Goal: Obtain resource: Download file/media

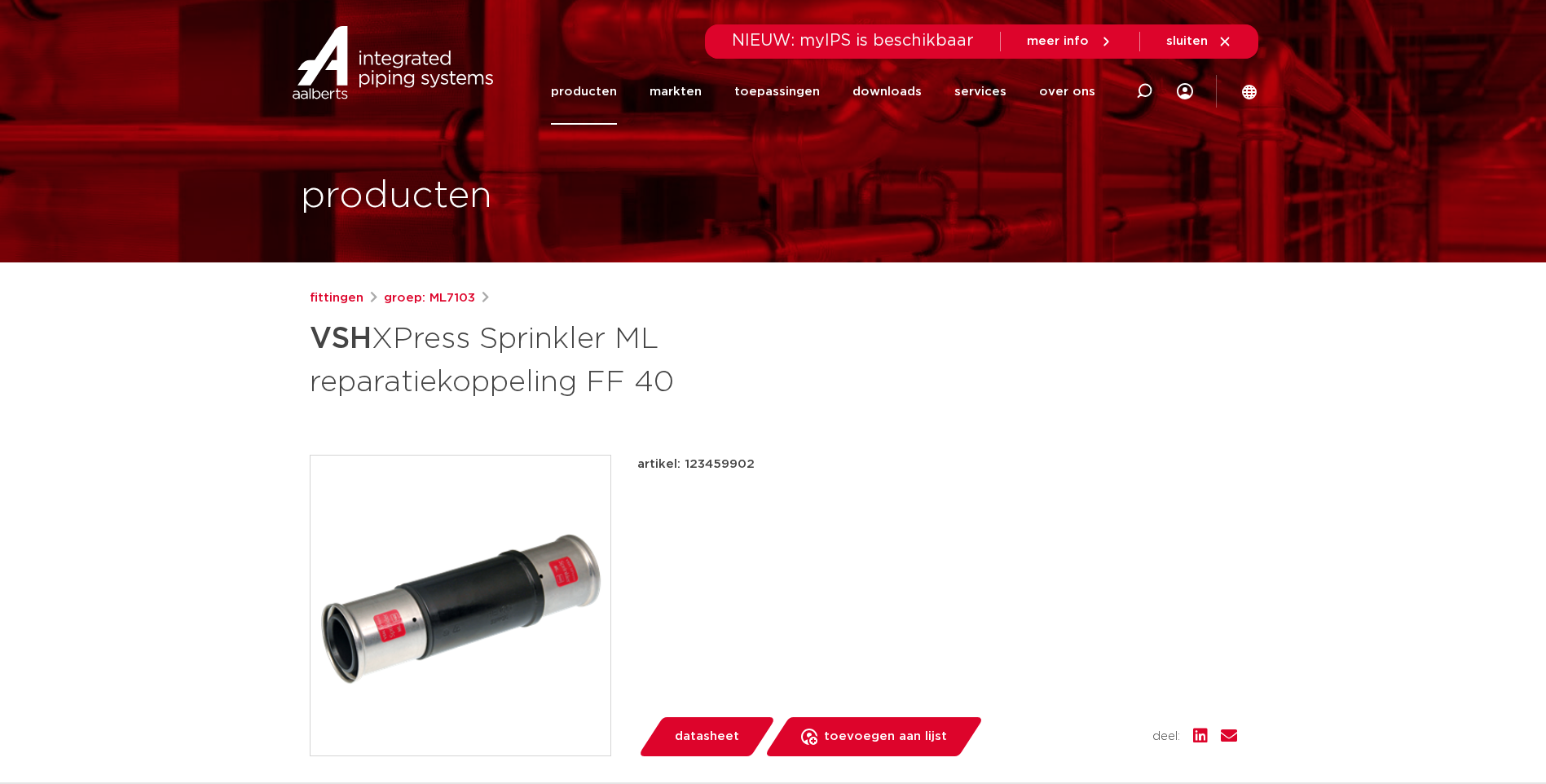
click at [605, 97] on link "producten" at bounding box center [583, 91] width 66 height 66
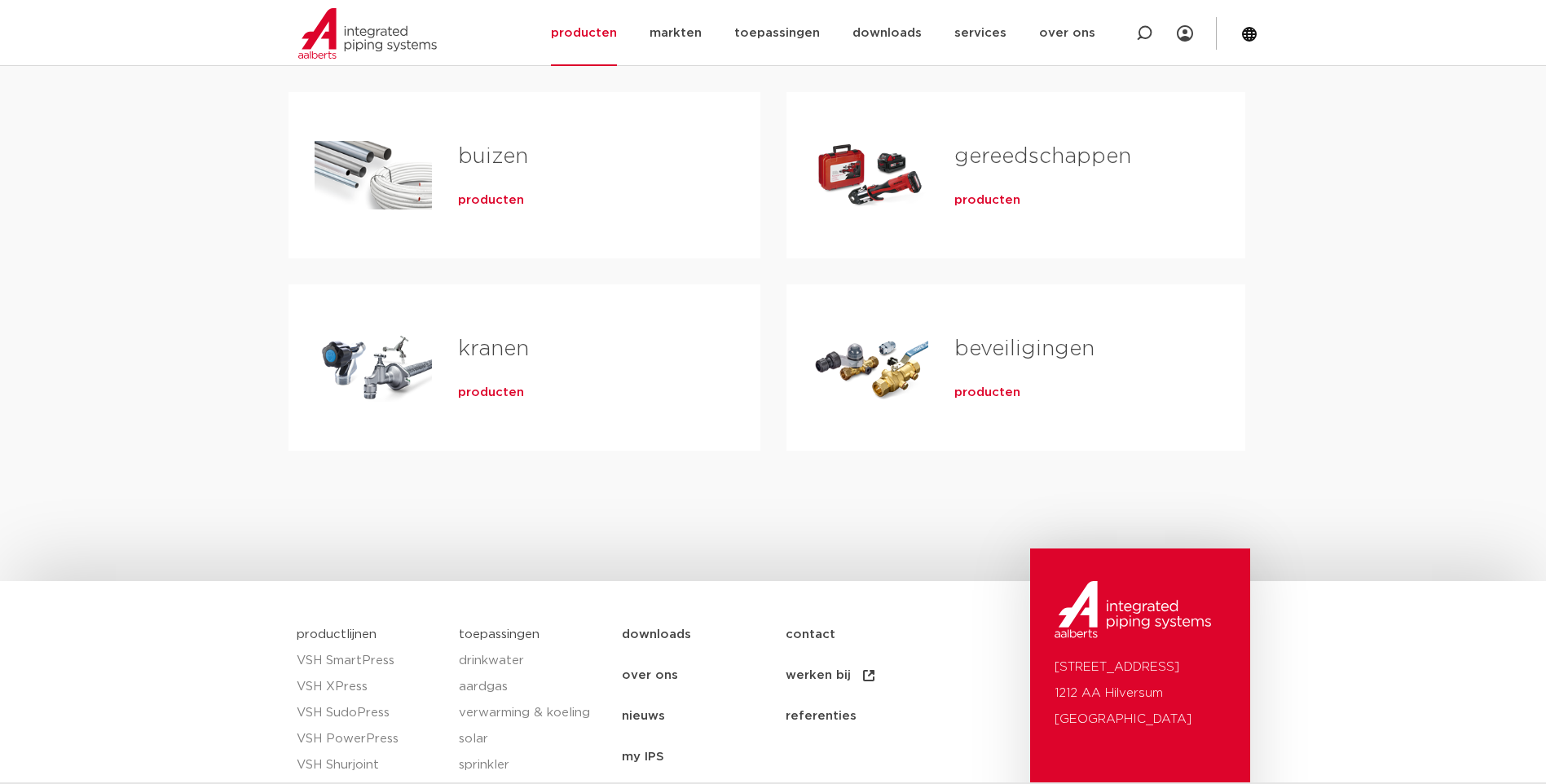
scroll to position [163, 0]
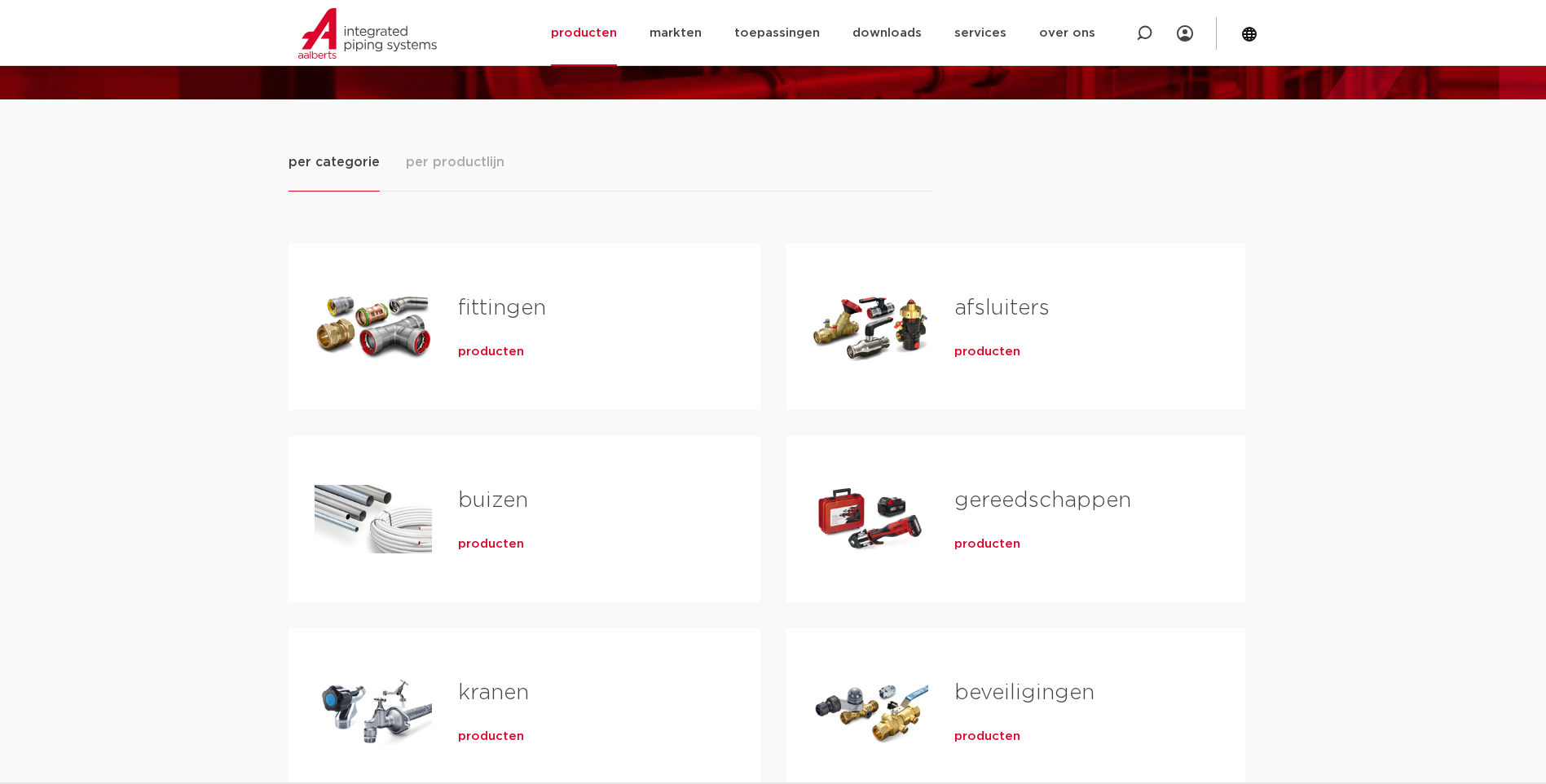
click at [515, 311] on link "fittingen" at bounding box center [501, 307] width 88 height 21
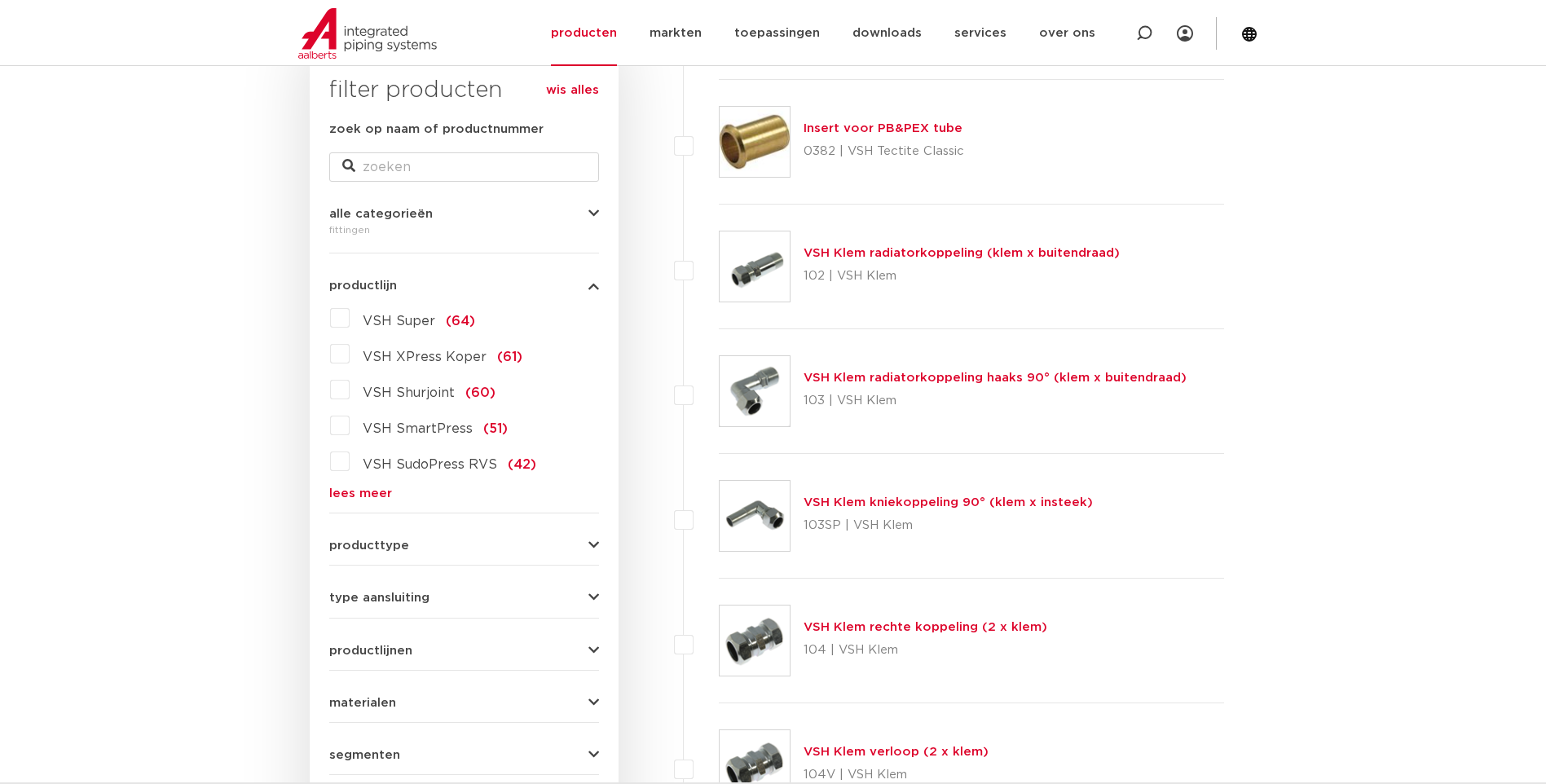
scroll to position [244, 0]
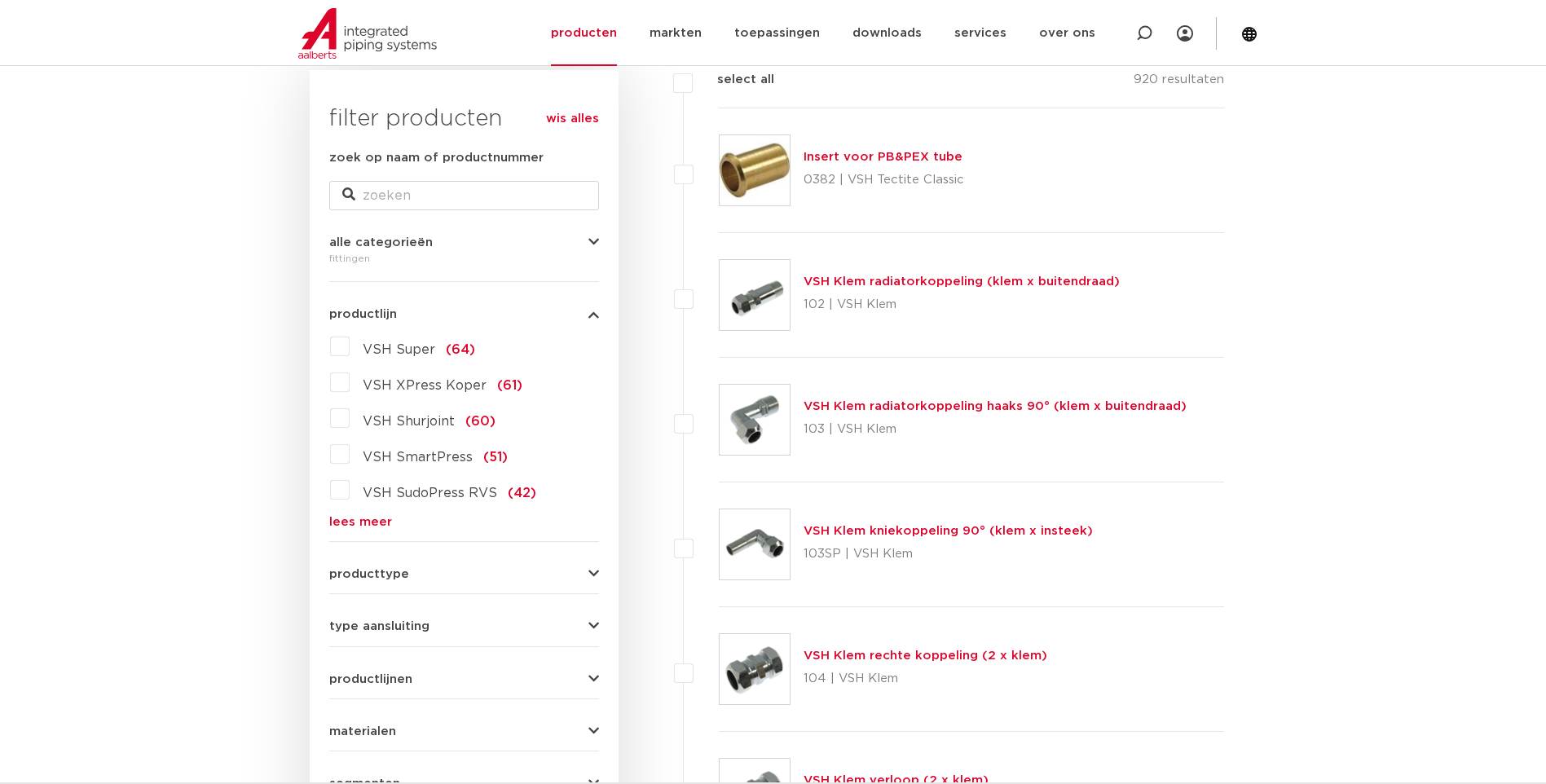
click at [350, 344] on label "VSH Super (64)" at bounding box center [413, 346] width 126 height 26
click at [0, 0] on input "VSH Super (64)" at bounding box center [0, 0] width 0 height 0
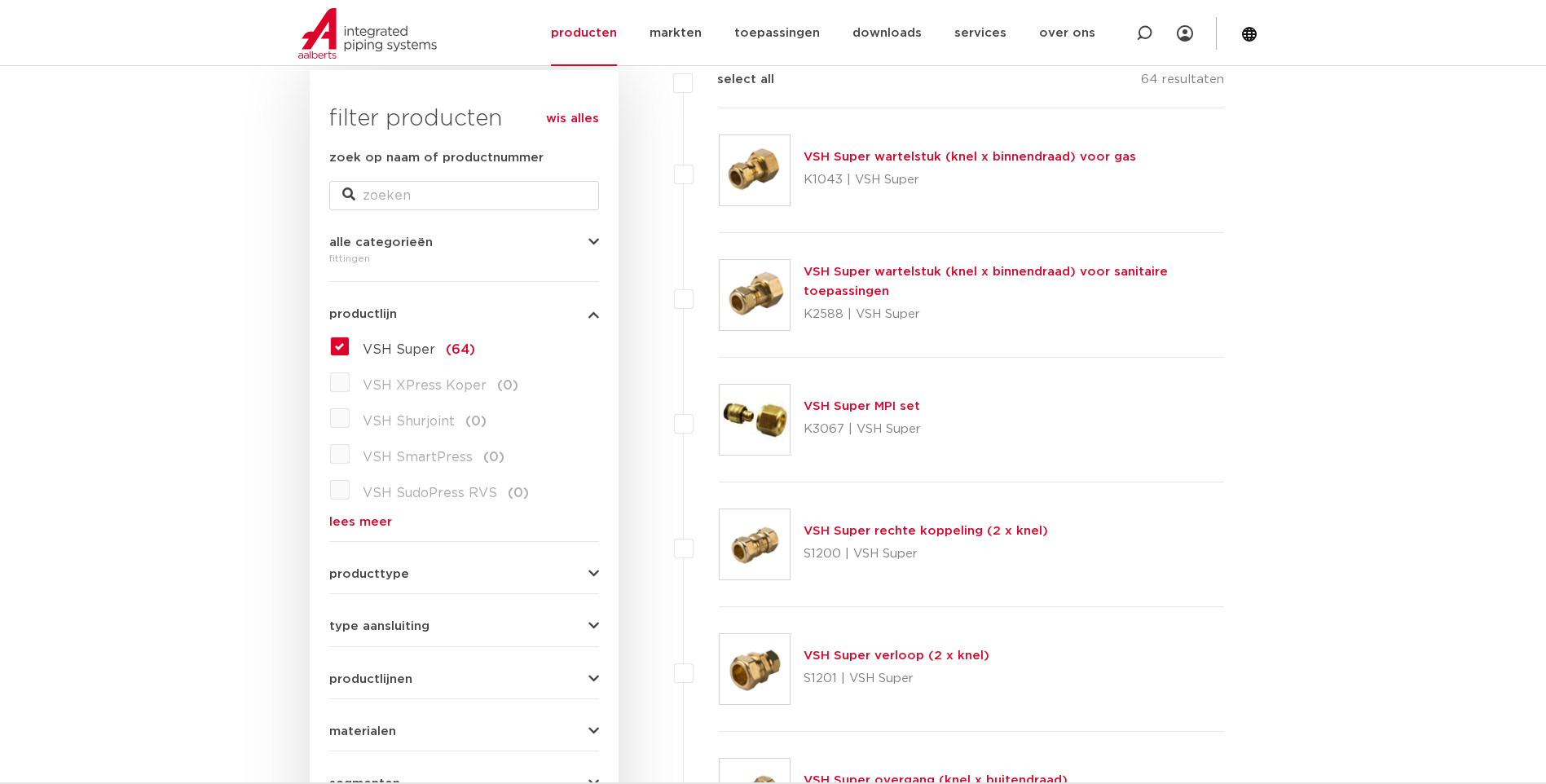
click at [350, 349] on label "VSH Super (64)" at bounding box center [413, 346] width 126 height 26
click at [0, 0] on input "VSH Super (64)" at bounding box center [0, 0] width 0 height 0
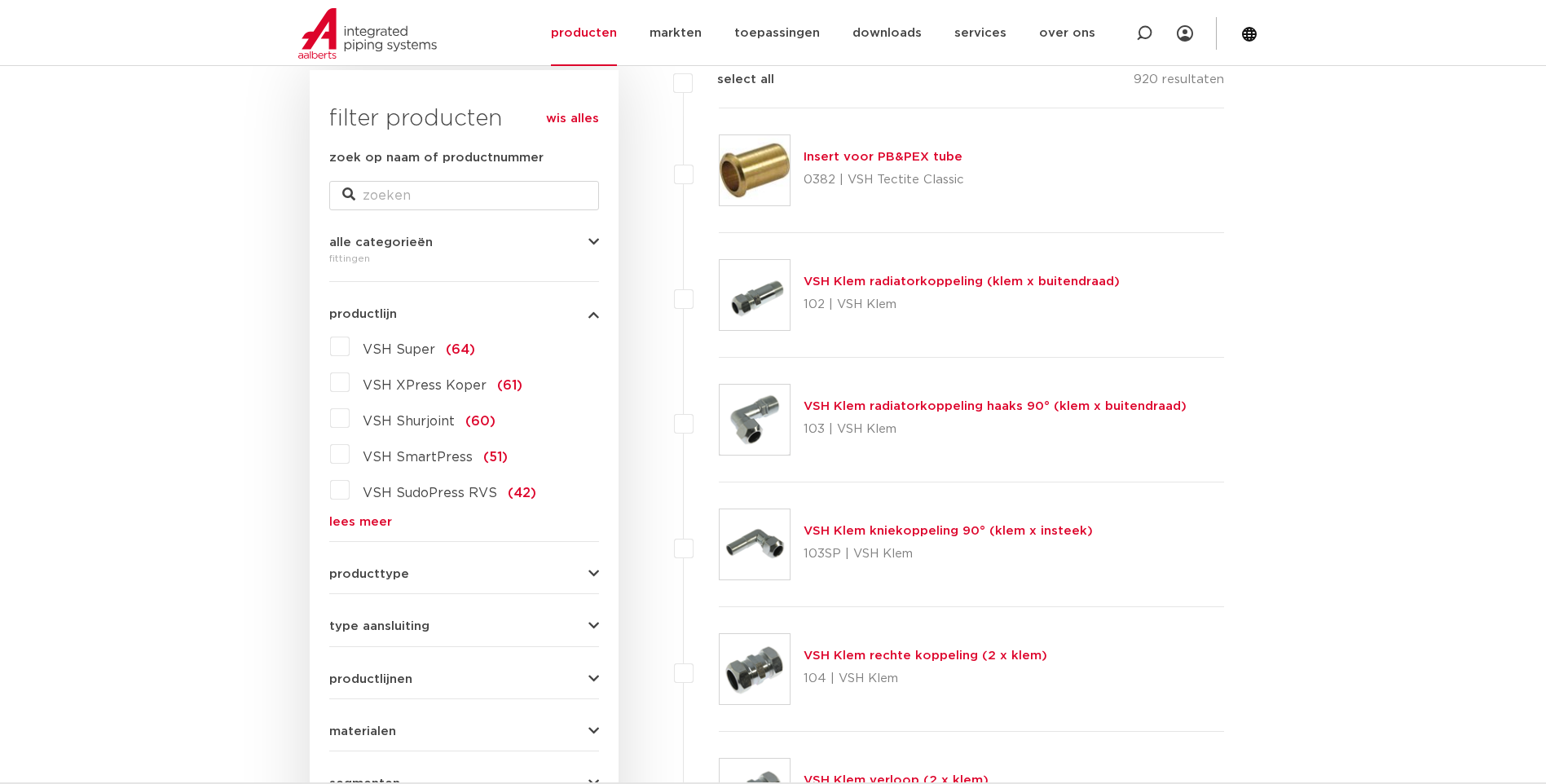
click at [350, 411] on label "VSH Shurjoint (60)" at bounding box center [422, 418] width 146 height 26
click at [0, 0] on input "VSH Shurjoint (60)" at bounding box center [0, 0] width 0 height 0
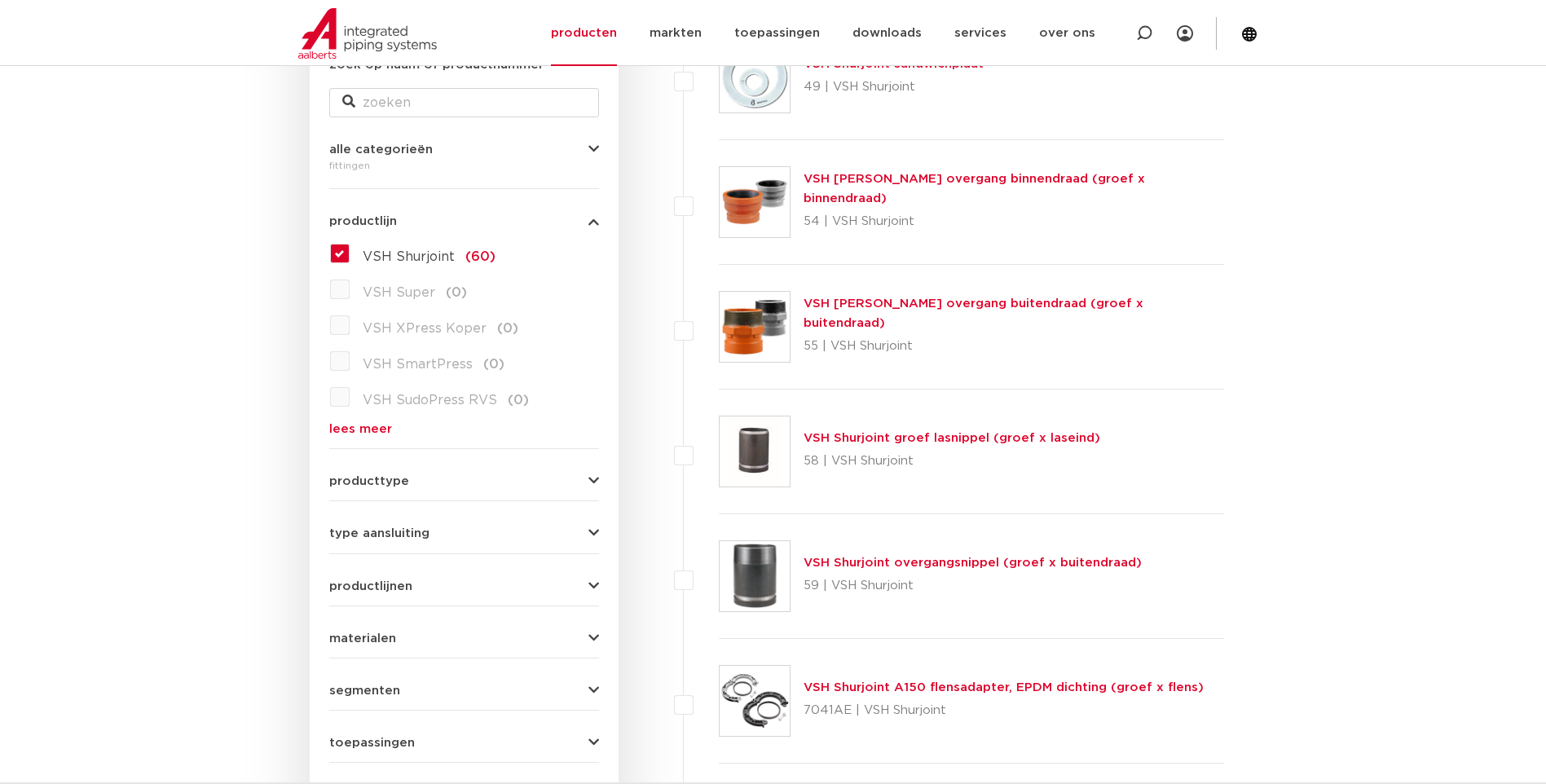
scroll to position [326, 0]
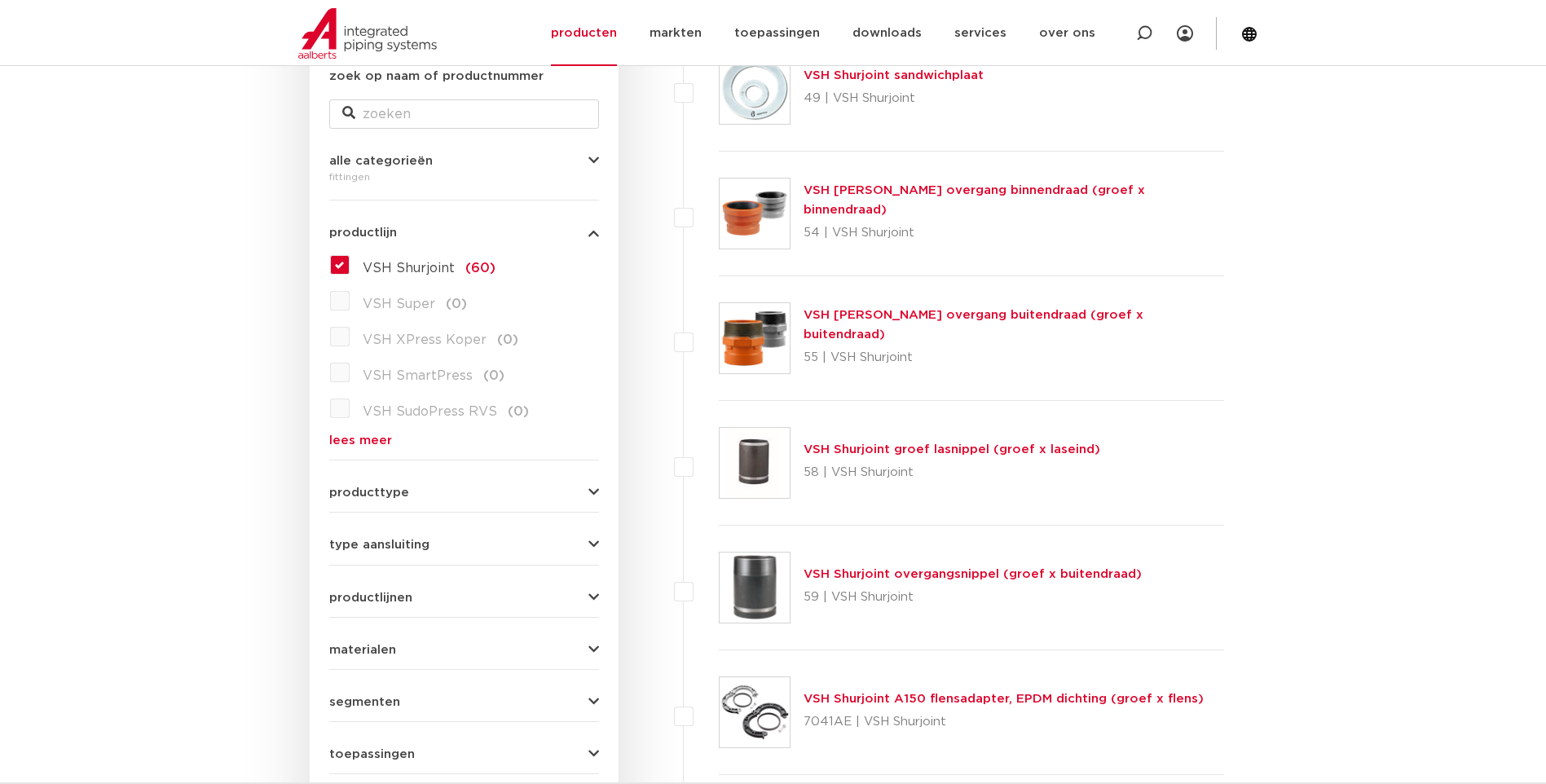
click at [350, 266] on label "VSH Shurjoint (60)" at bounding box center [422, 264] width 146 height 26
click at [0, 0] on input "VSH Shurjoint (60)" at bounding box center [0, 0] width 0 height 0
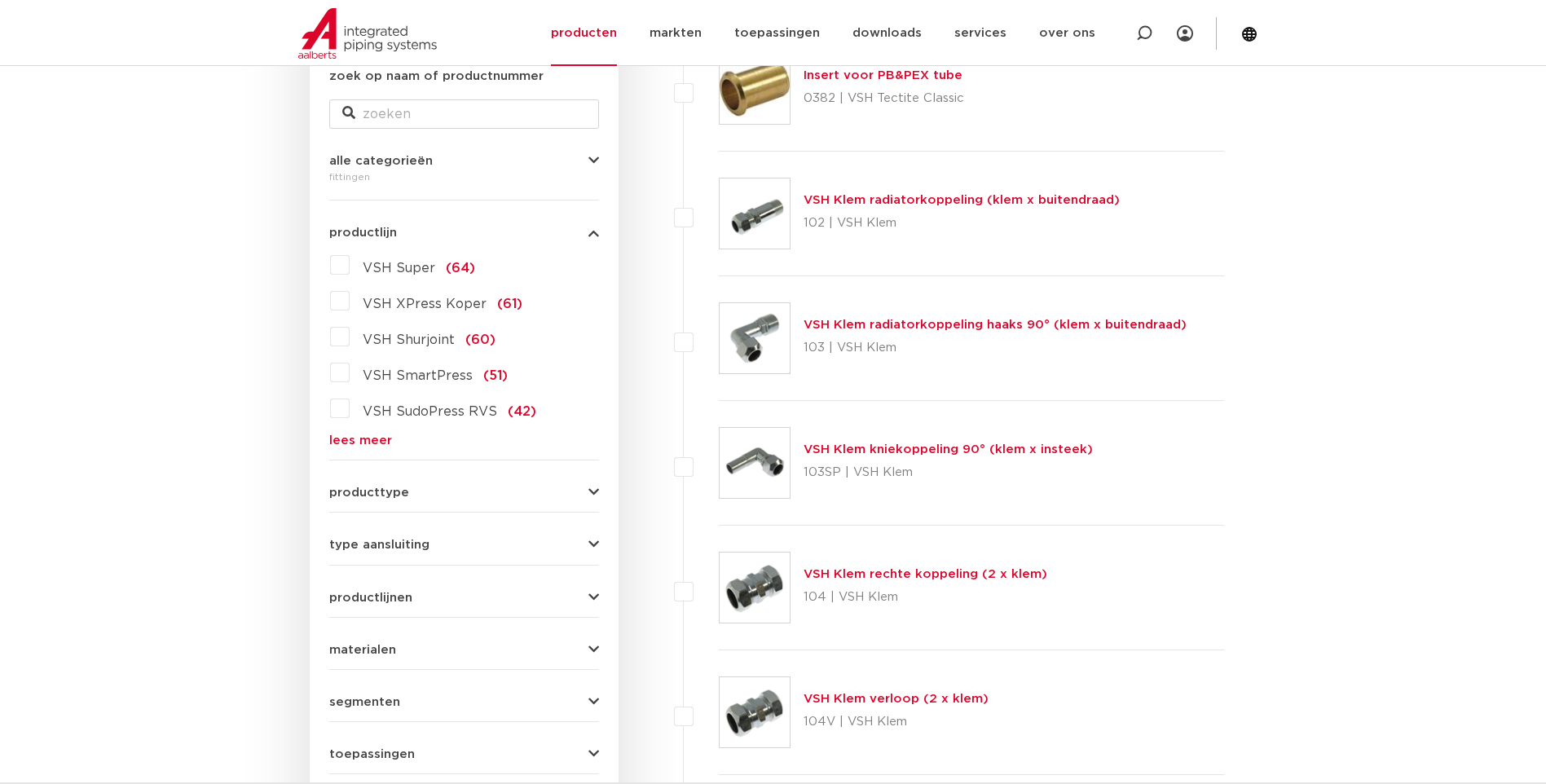
click at [358, 435] on link "lees meer" at bounding box center [464, 440] width 270 height 13
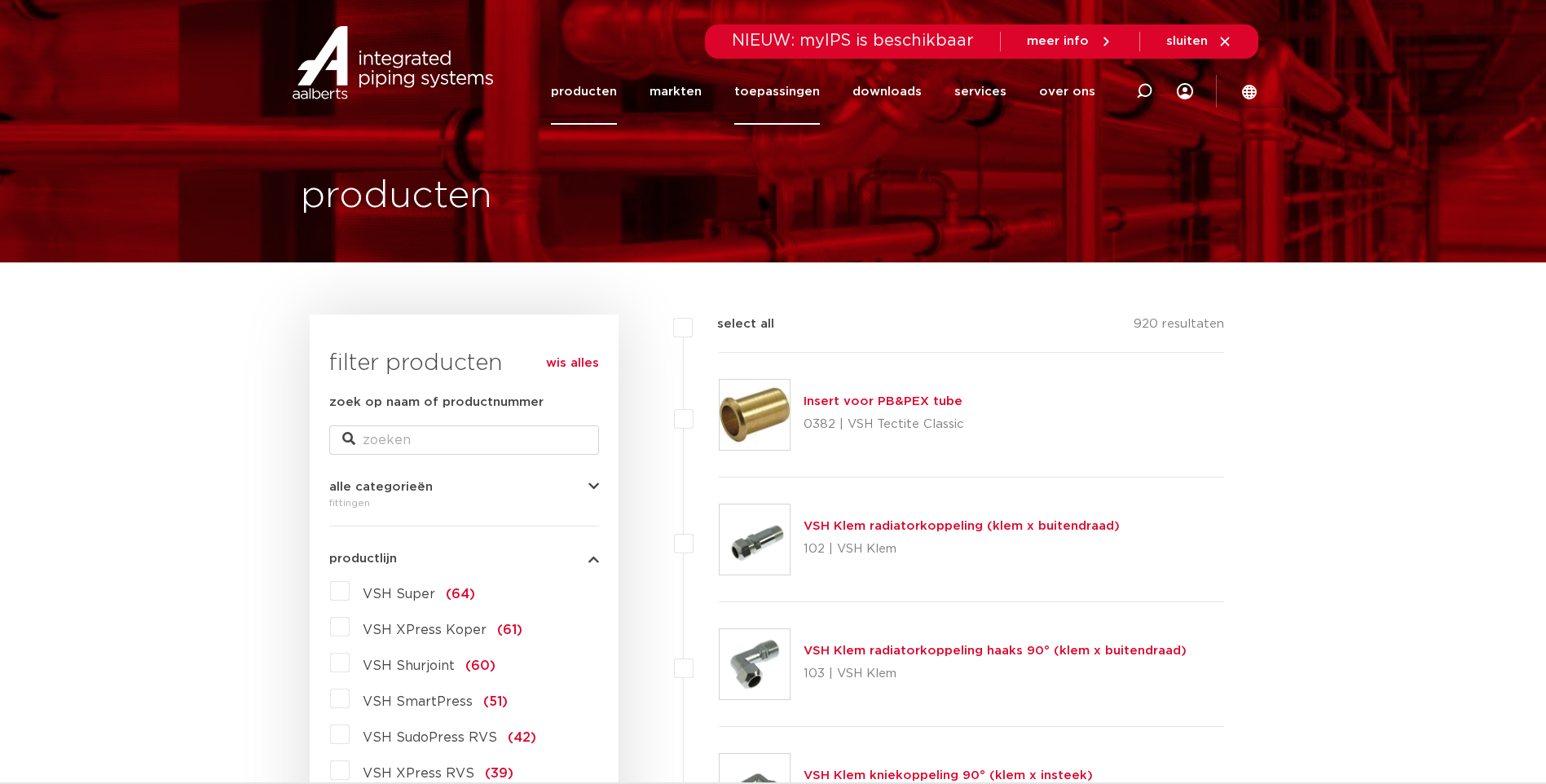
click at [811, 85] on link "toepassingen" at bounding box center [777, 91] width 86 height 66
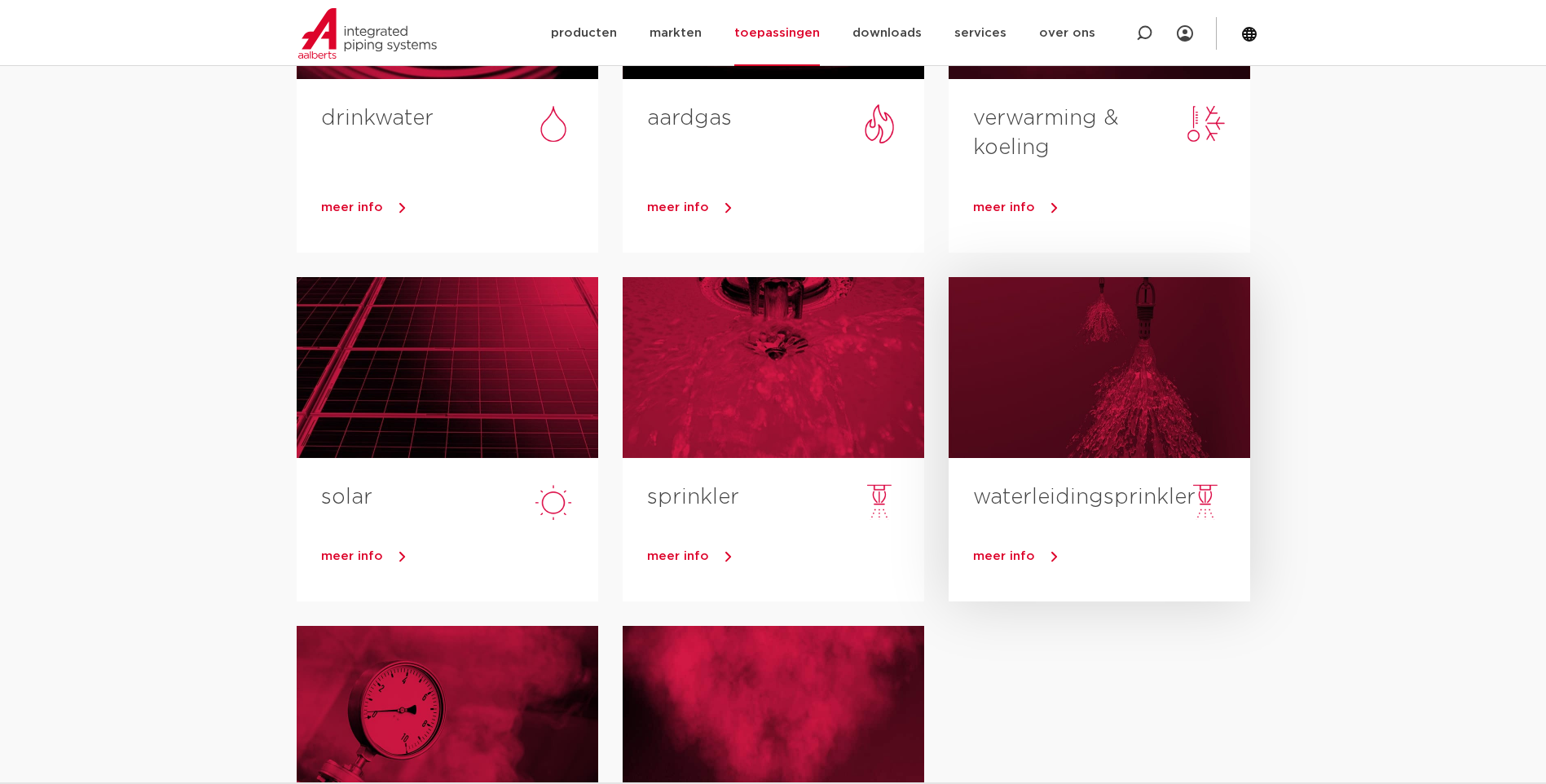
scroll to position [81, 0]
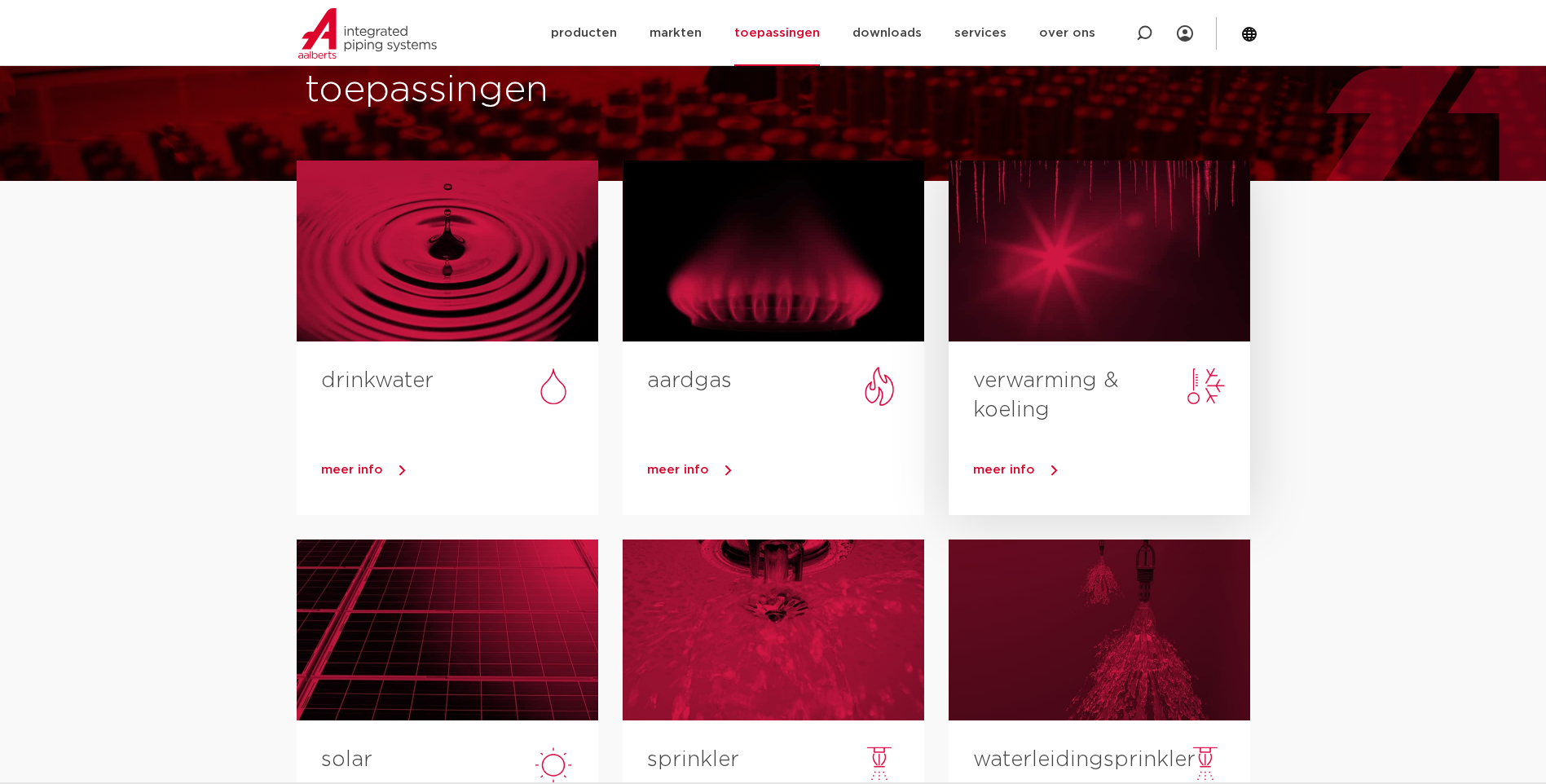
click at [1055, 241] on div at bounding box center [1099, 251] width 301 height 181
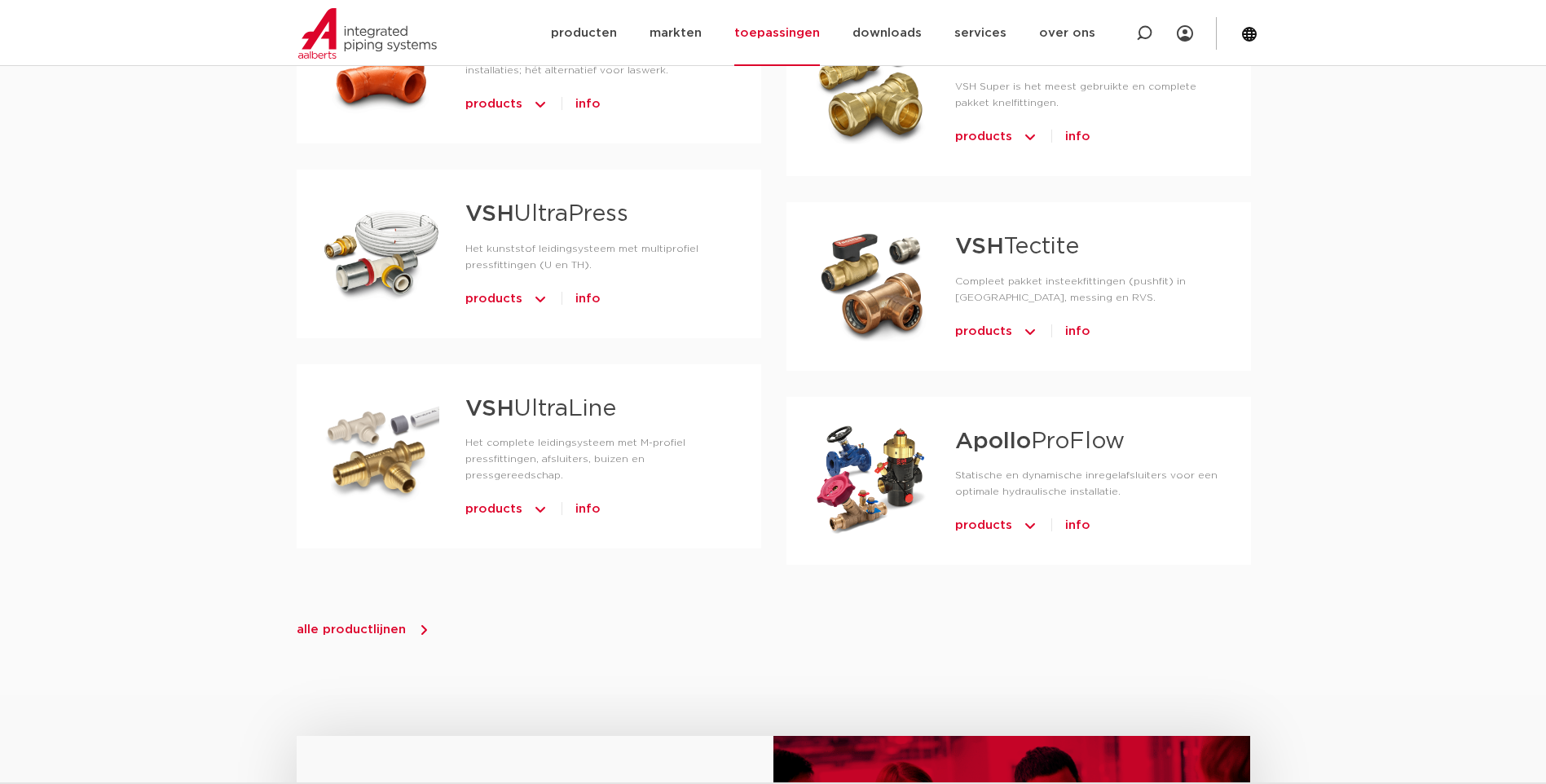
scroll to position [1711, 0]
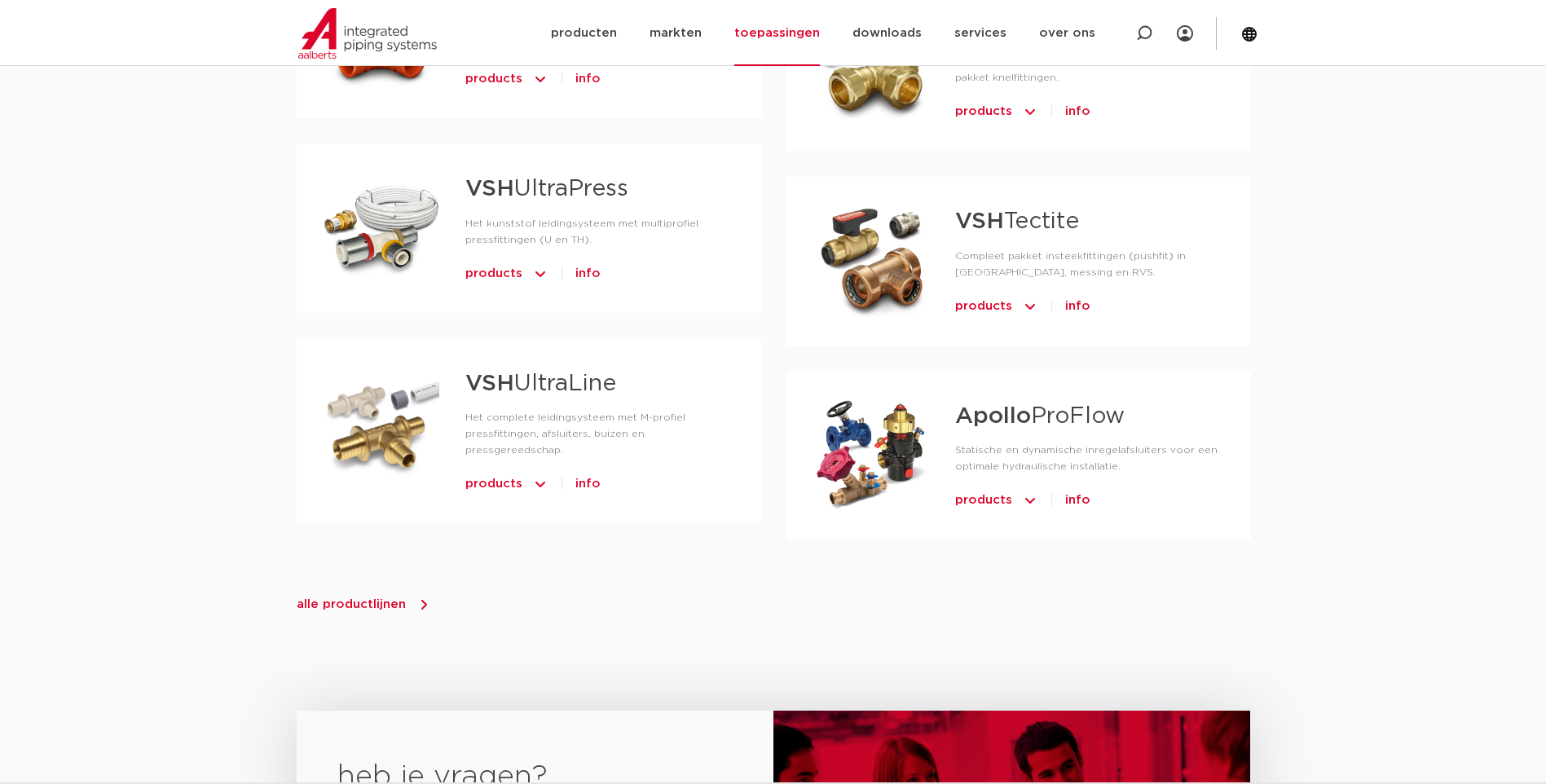
click at [361, 598] on span "alle productlijnen" at bounding box center [351, 604] width 109 height 13
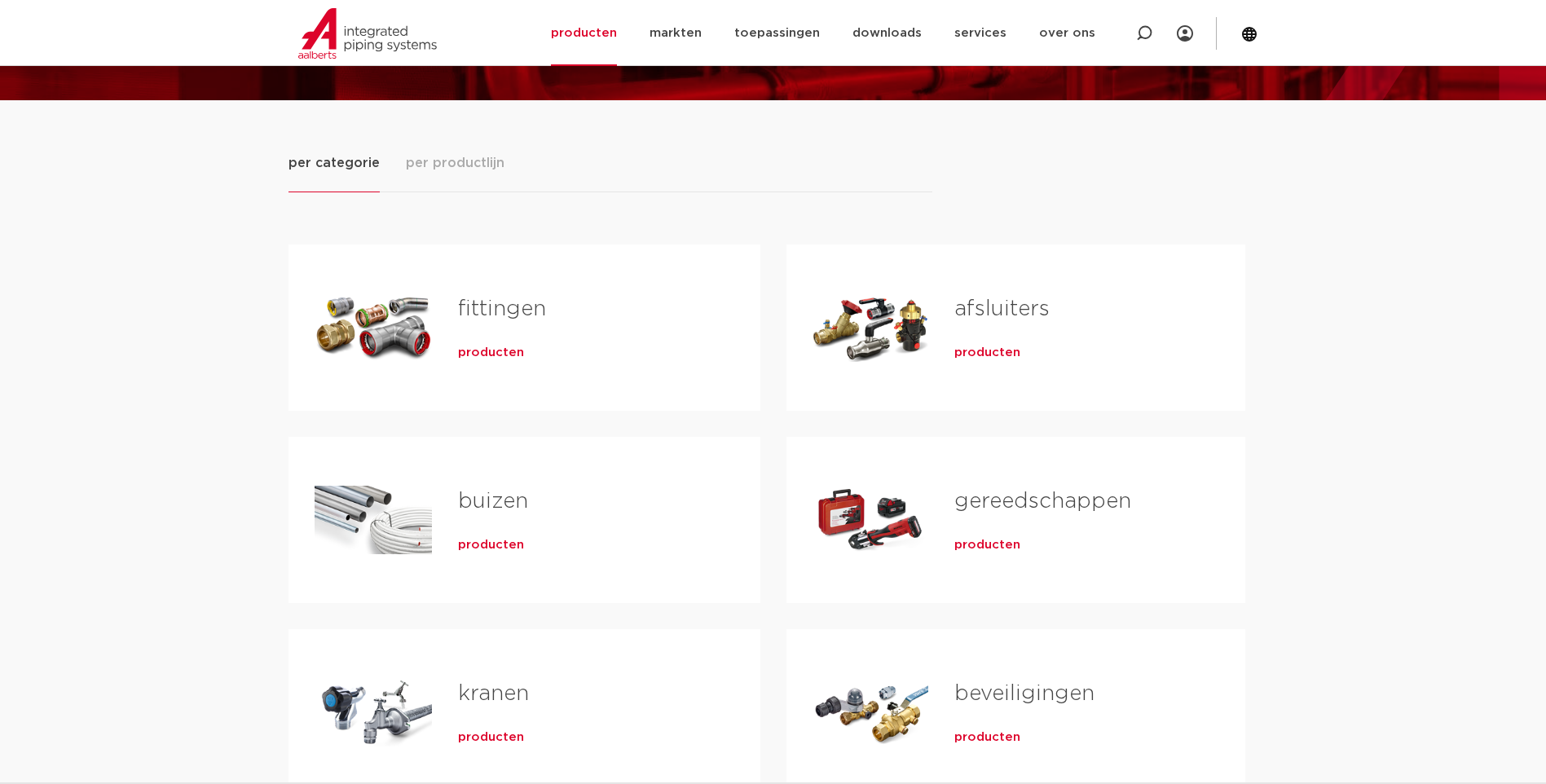
scroll to position [163, 0]
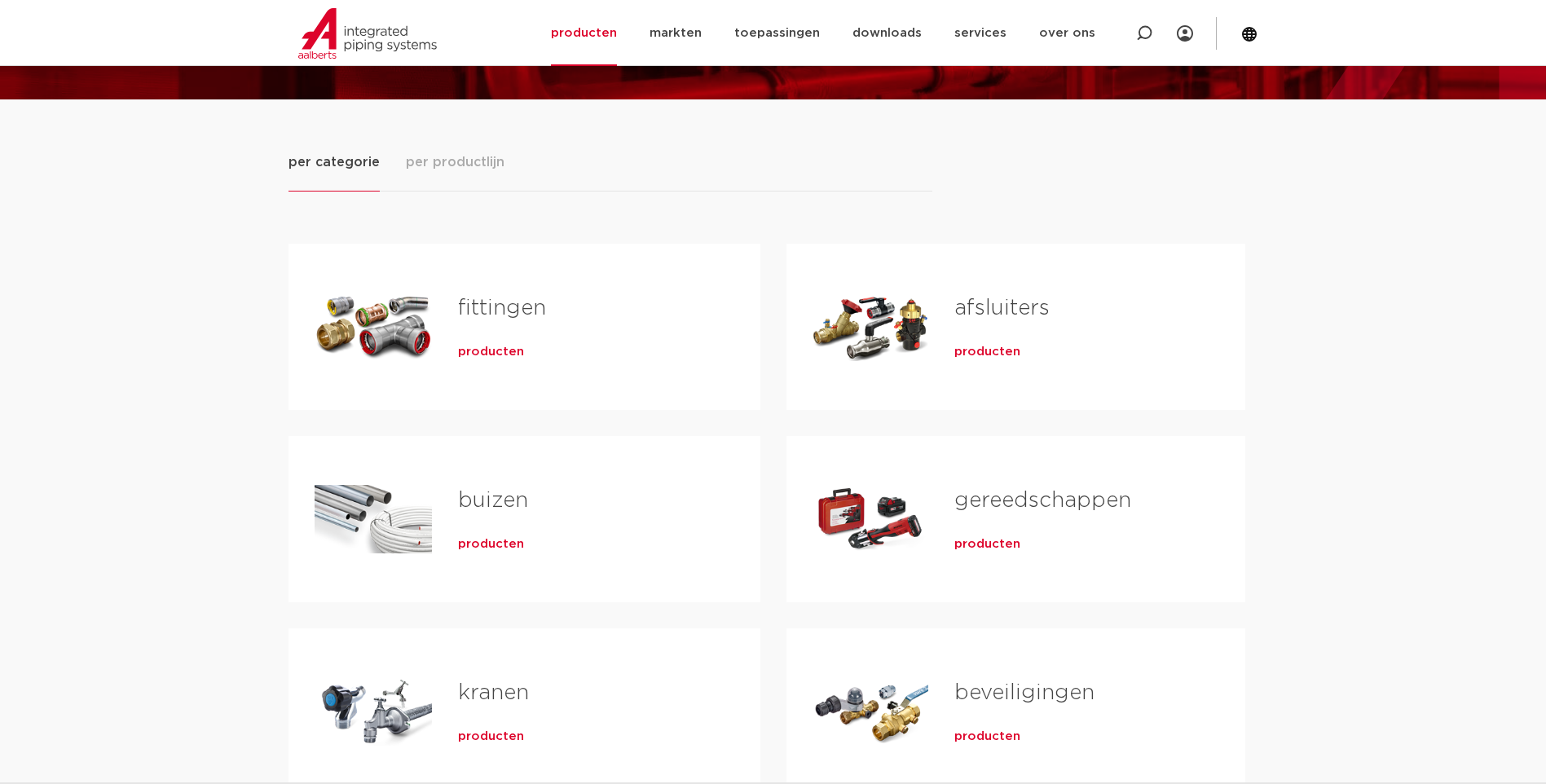
click at [581, 300] on h2 "fittingen" at bounding box center [583, 311] width 251 height 37
click at [511, 313] on link "fittingen" at bounding box center [501, 307] width 88 height 21
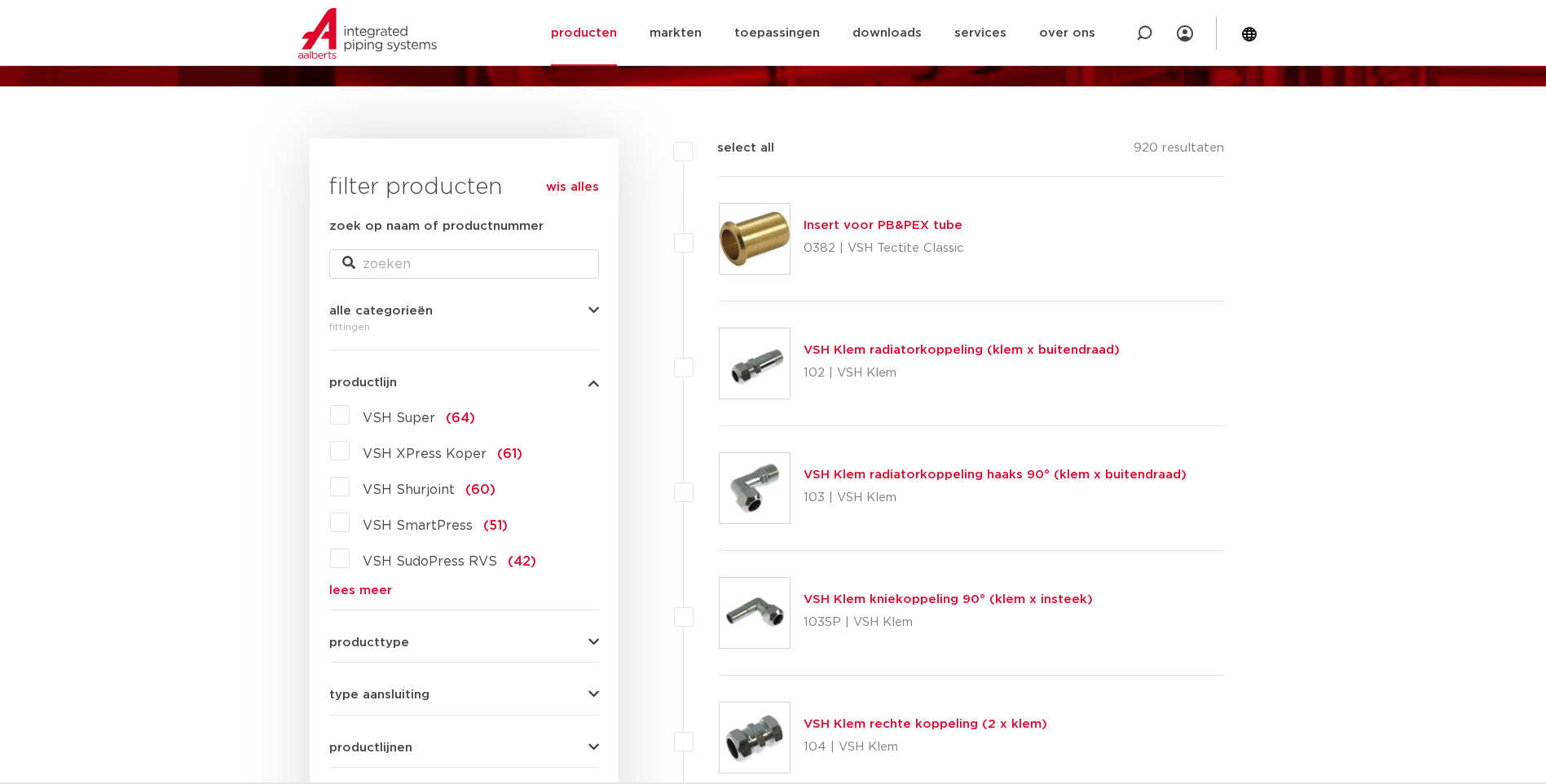
scroll to position [244, 0]
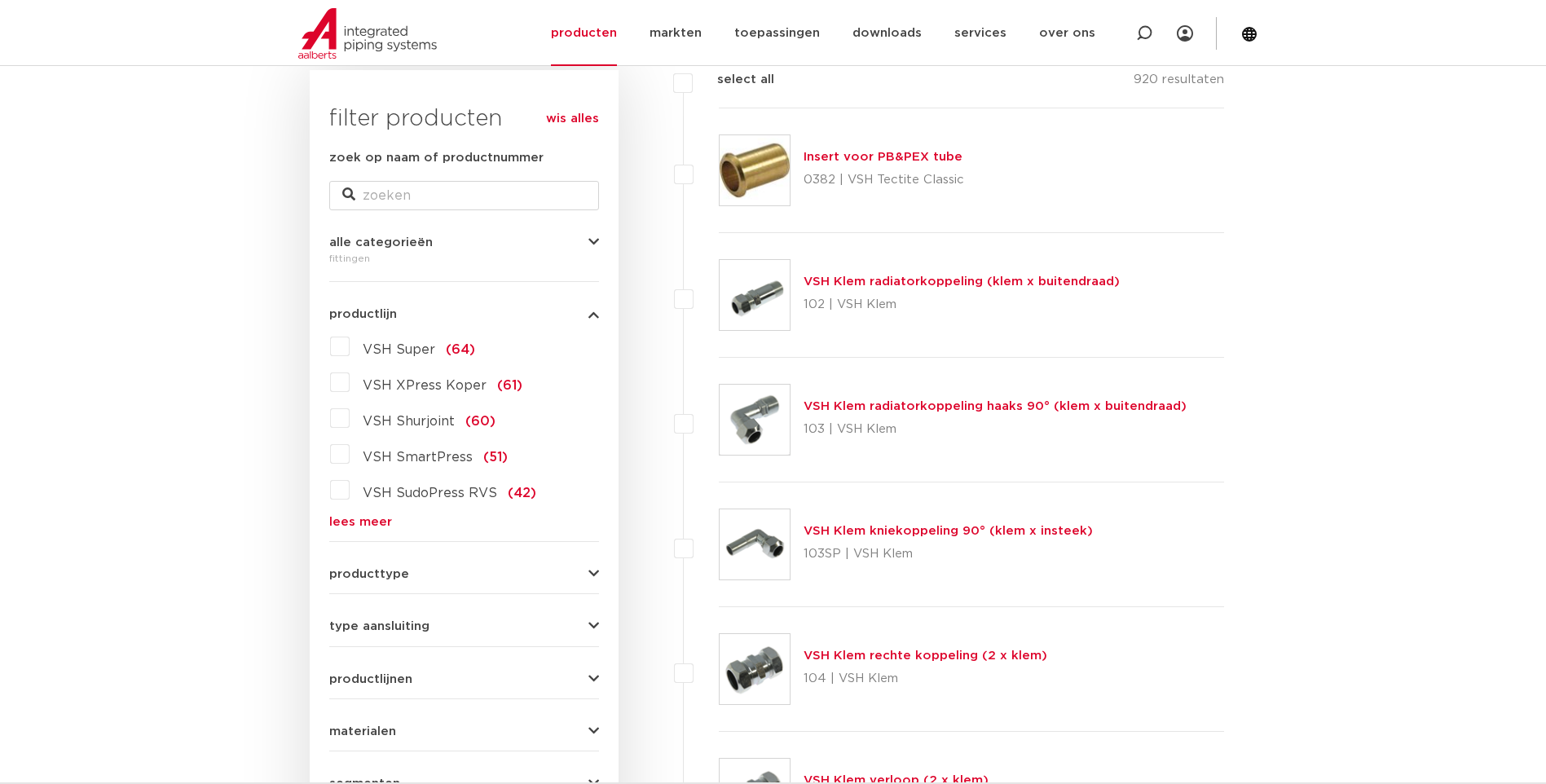
click at [350, 523] on link "lees meer" at bounding box center [464, 522] width 270 height 13
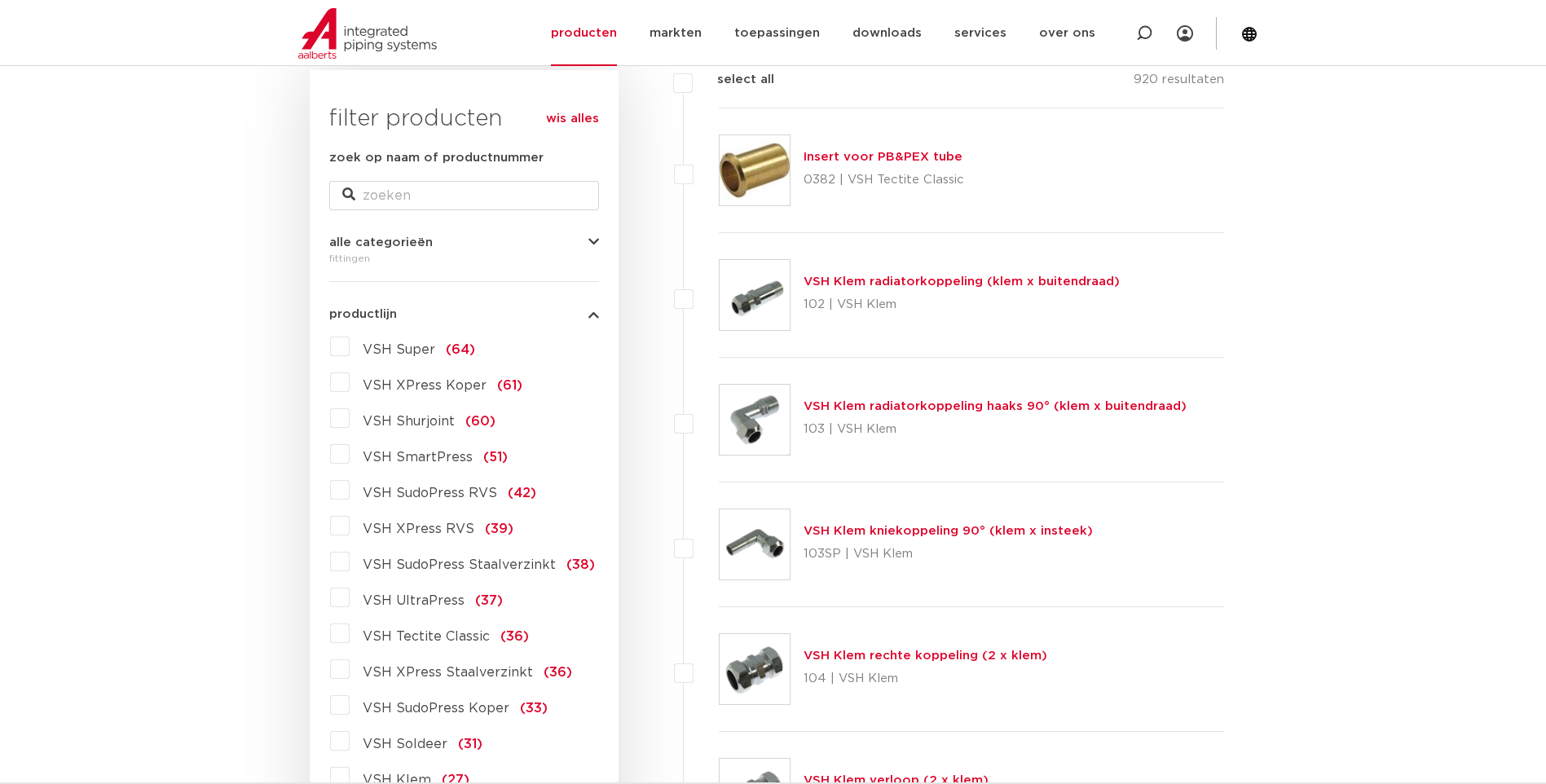
click at [474, 564] on span "VSH SudoPress Staalverzinkt" at bounding box center [460, 564] width 194 height 13
click at [0, 0] on input "VSH SudoPress Staalverzinkt (38)" at bounding box center [0, 0] width 0 height 0
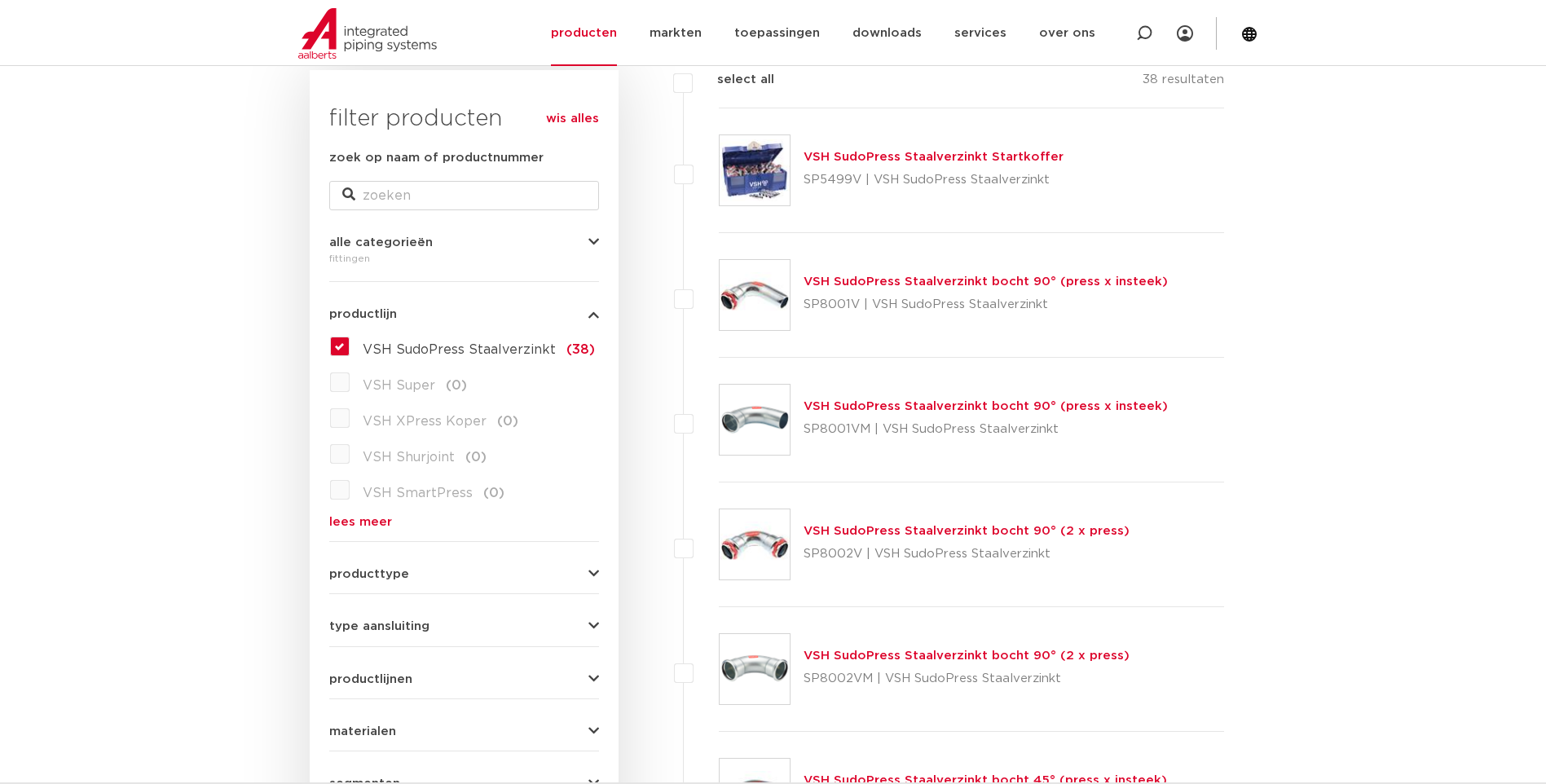
click at [350, 342] on label "VSH SudoPress Staalverzinkt (38)" at bounding box center [472, 346] width 245 height 26
click at [0, 0] on input "VSH SudoPress Staalverzinkt (38)" at bounding box center [0, 0] width 0 height 0
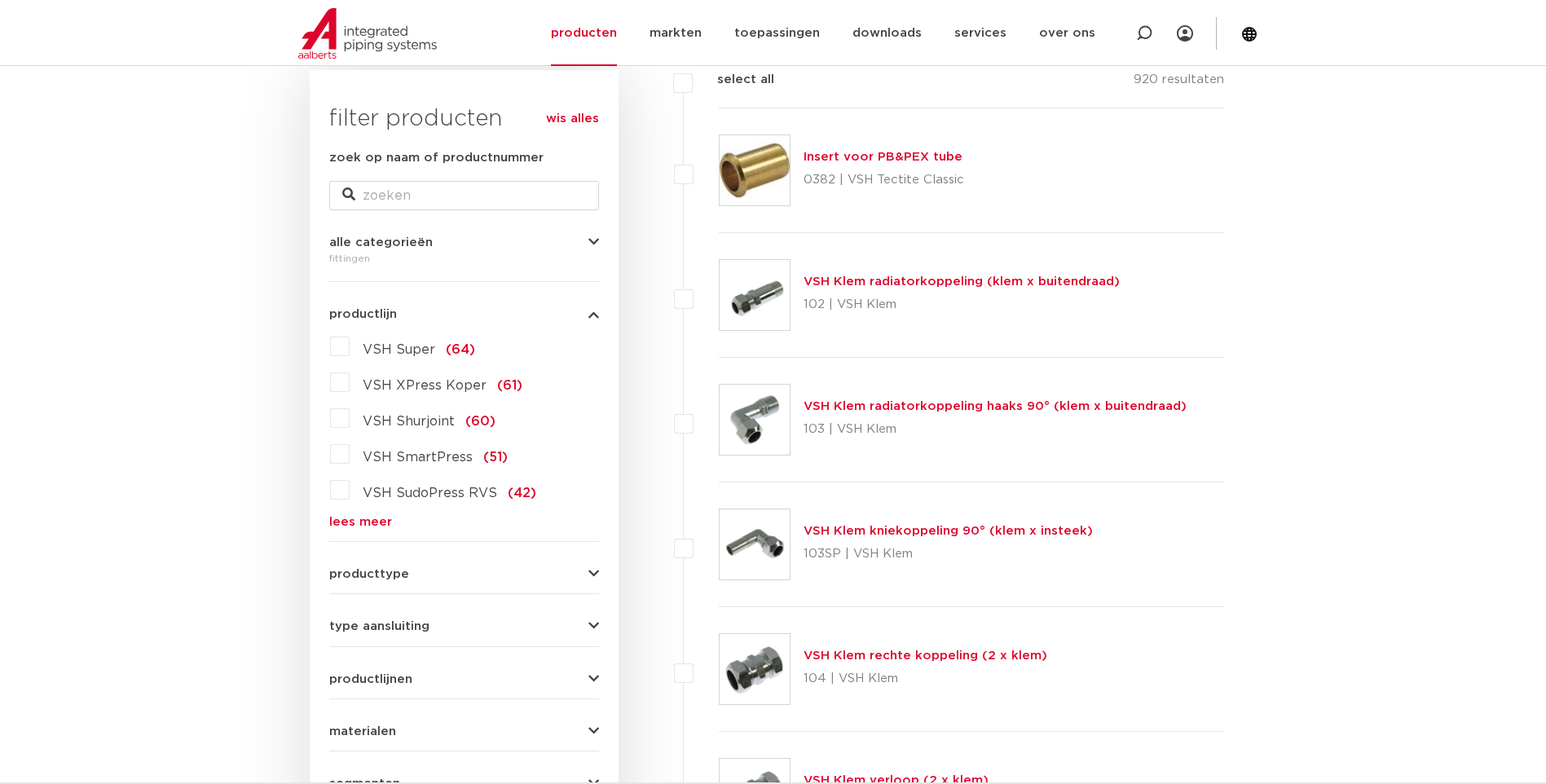
click at [363, 521] on link "lees meer" at bounding box center [464, 522] width 270 height 13
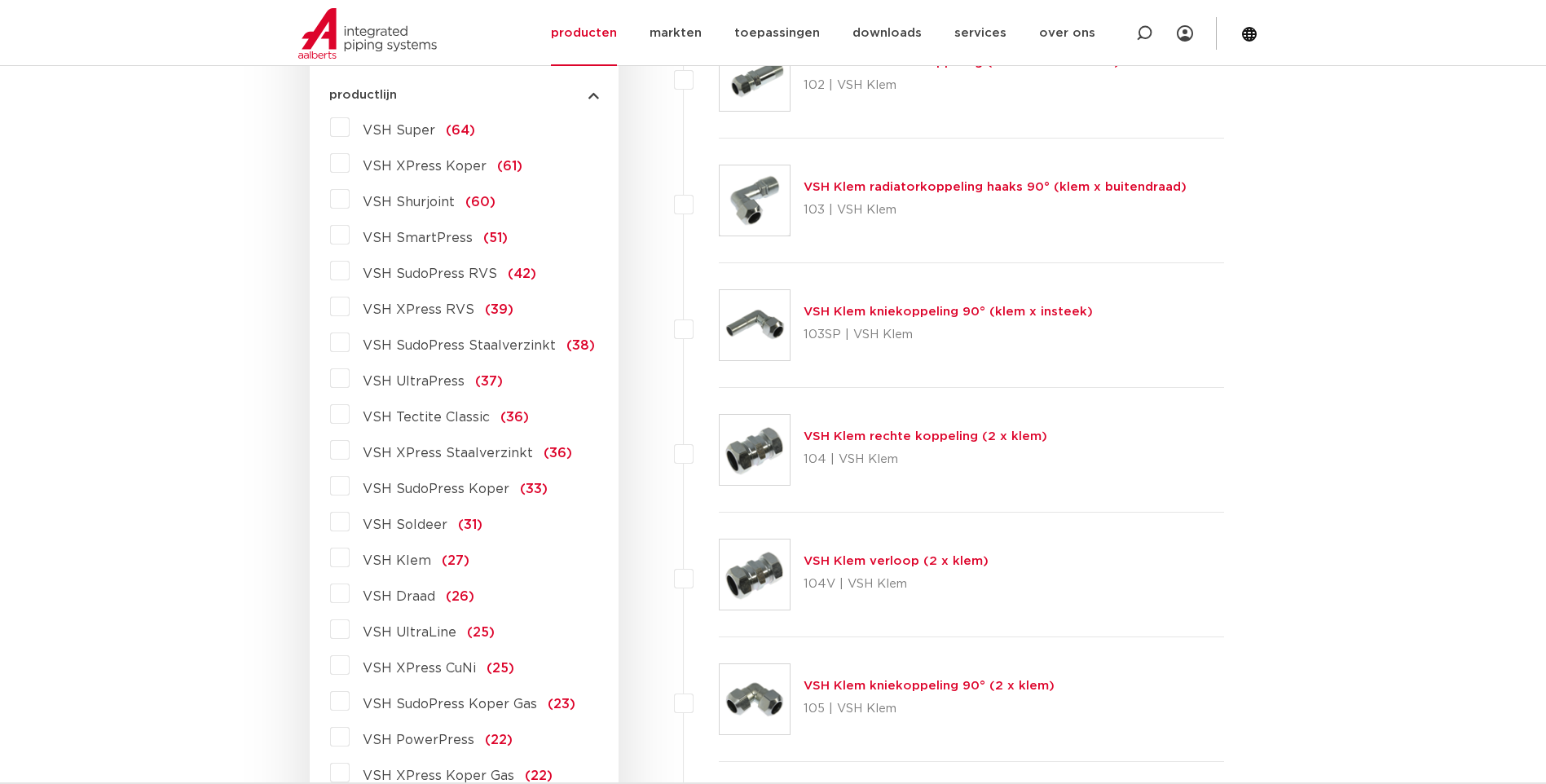
scroll to position [571, 0]
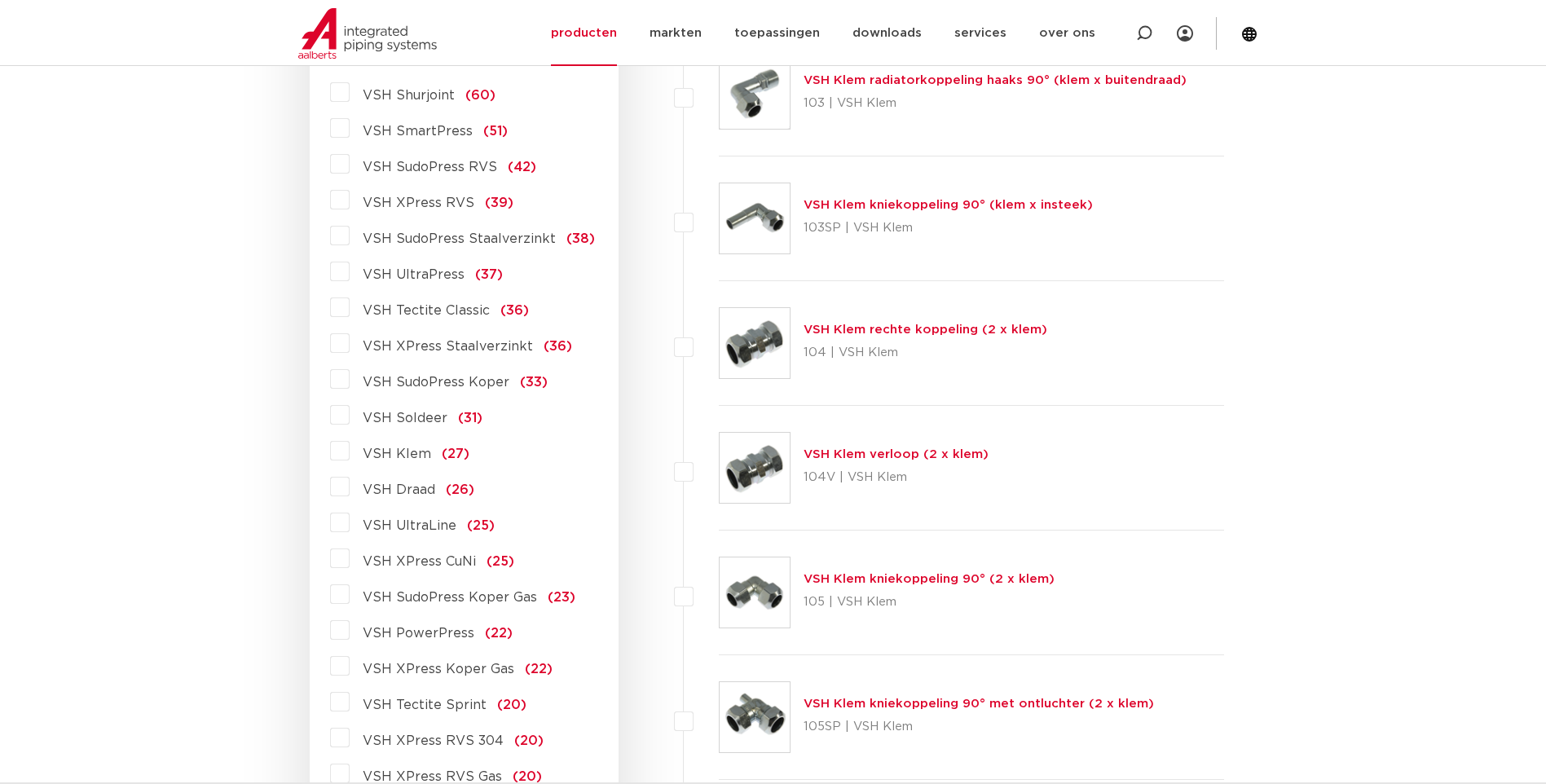
click at [350, 454] on label "VSH Klem (27)" at bounding box center [410, 450] width 119 height 26
click at [0, 0] on input "VSH Klem (27)" at bounding box center [0, 0] width 0 height 0
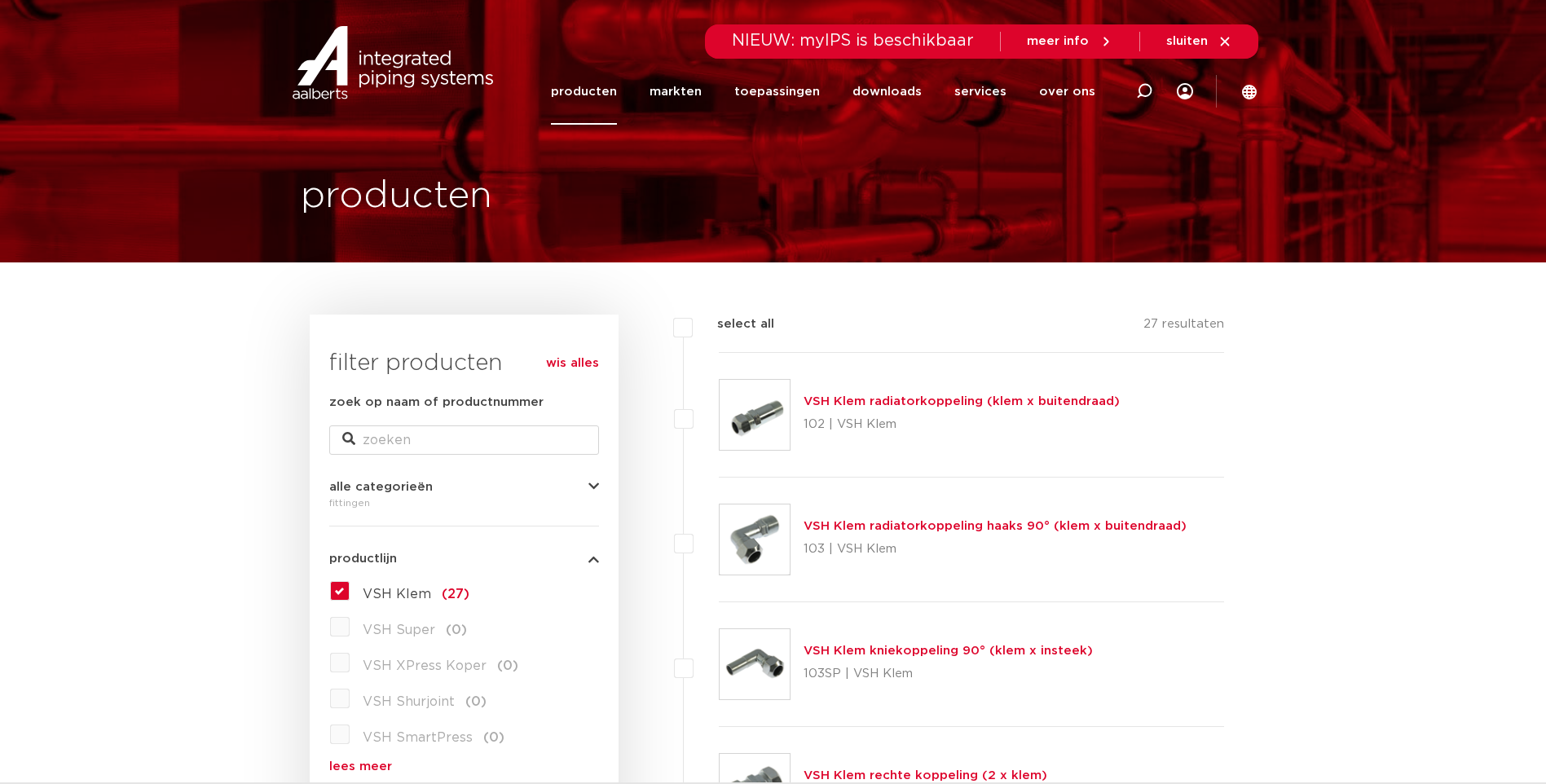
click at [350, 588] on label "VSH Klem (27)" at bounding box center [410, 590] width 119 height 26
click at [0, 0] on input "VSH Klem (27)" at bounding box center [0, 0] width 0 height 0
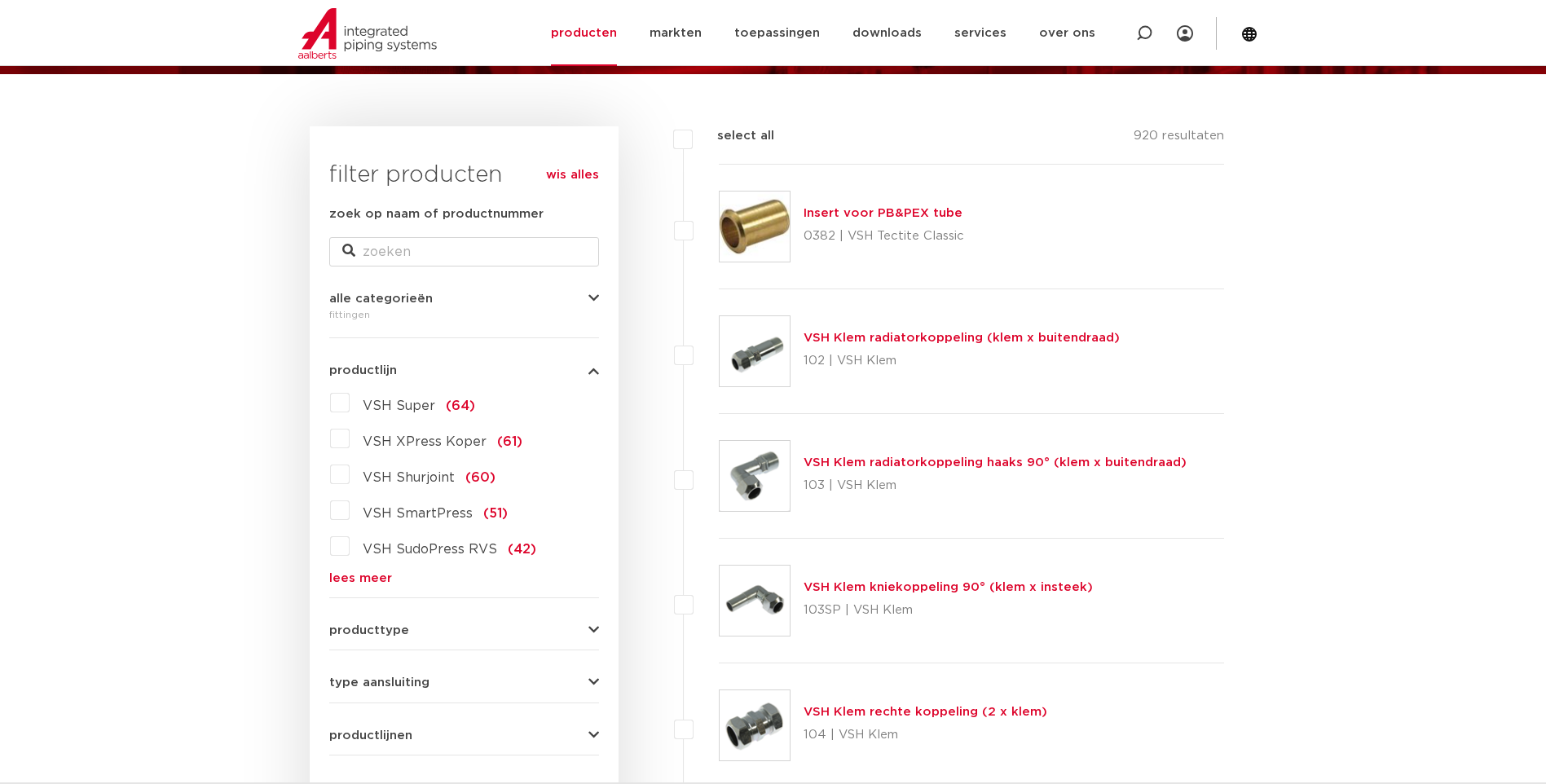
scroll to position [244, 0]
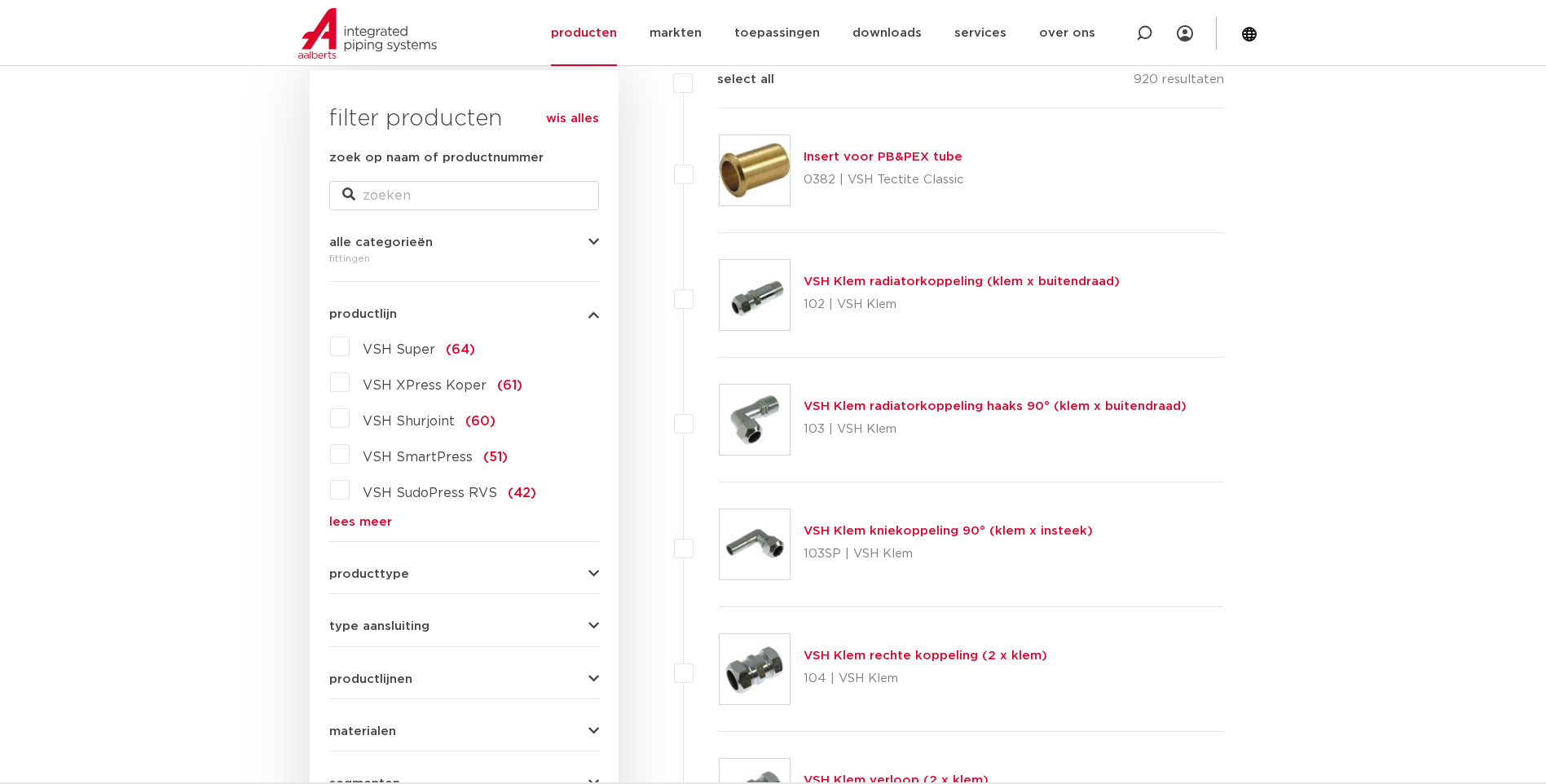
click at [364, 522] on link "lees meer" at bounding box center [464, 522] width 270 height 13
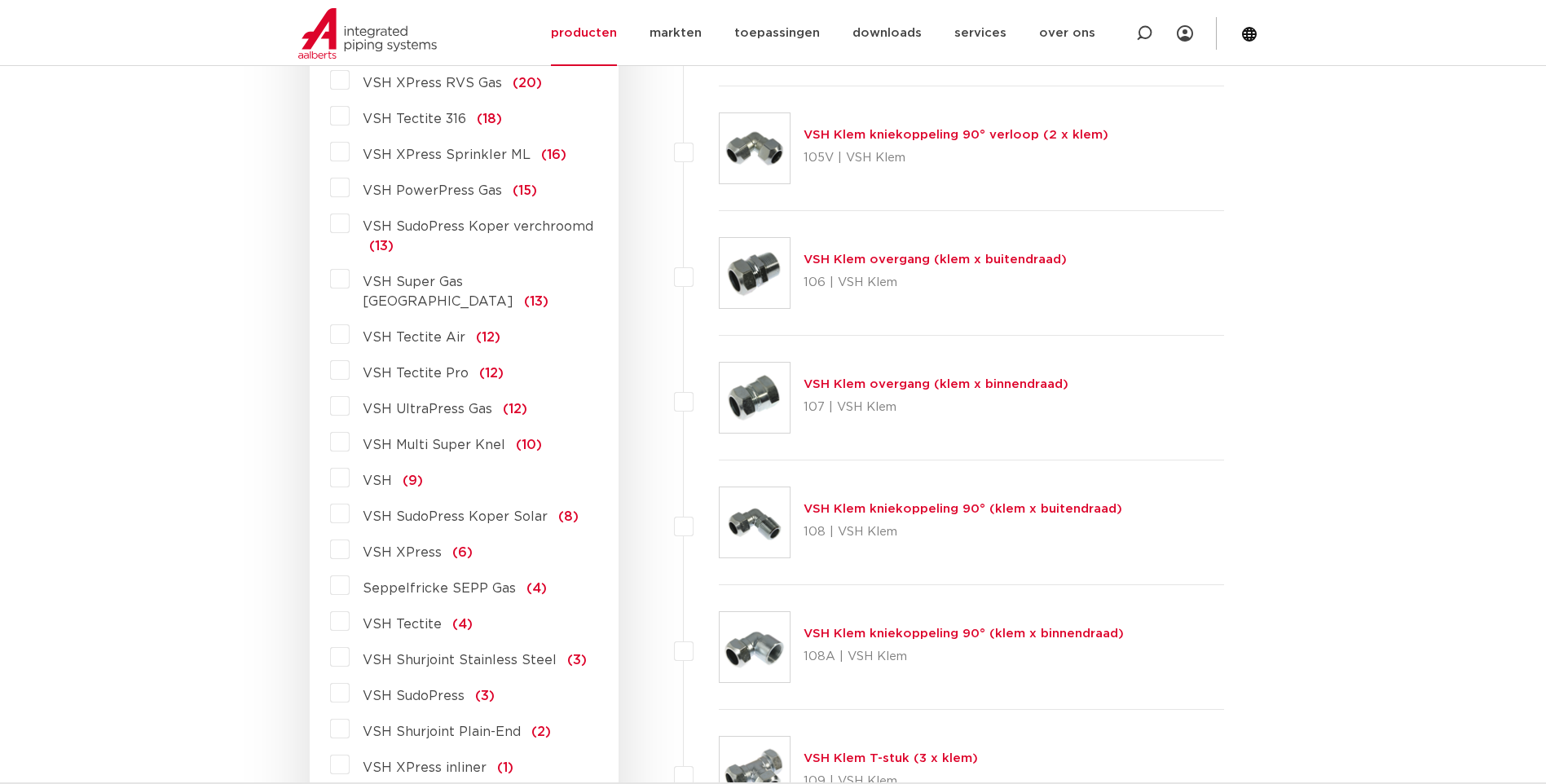
scroll to position [1304, 0]
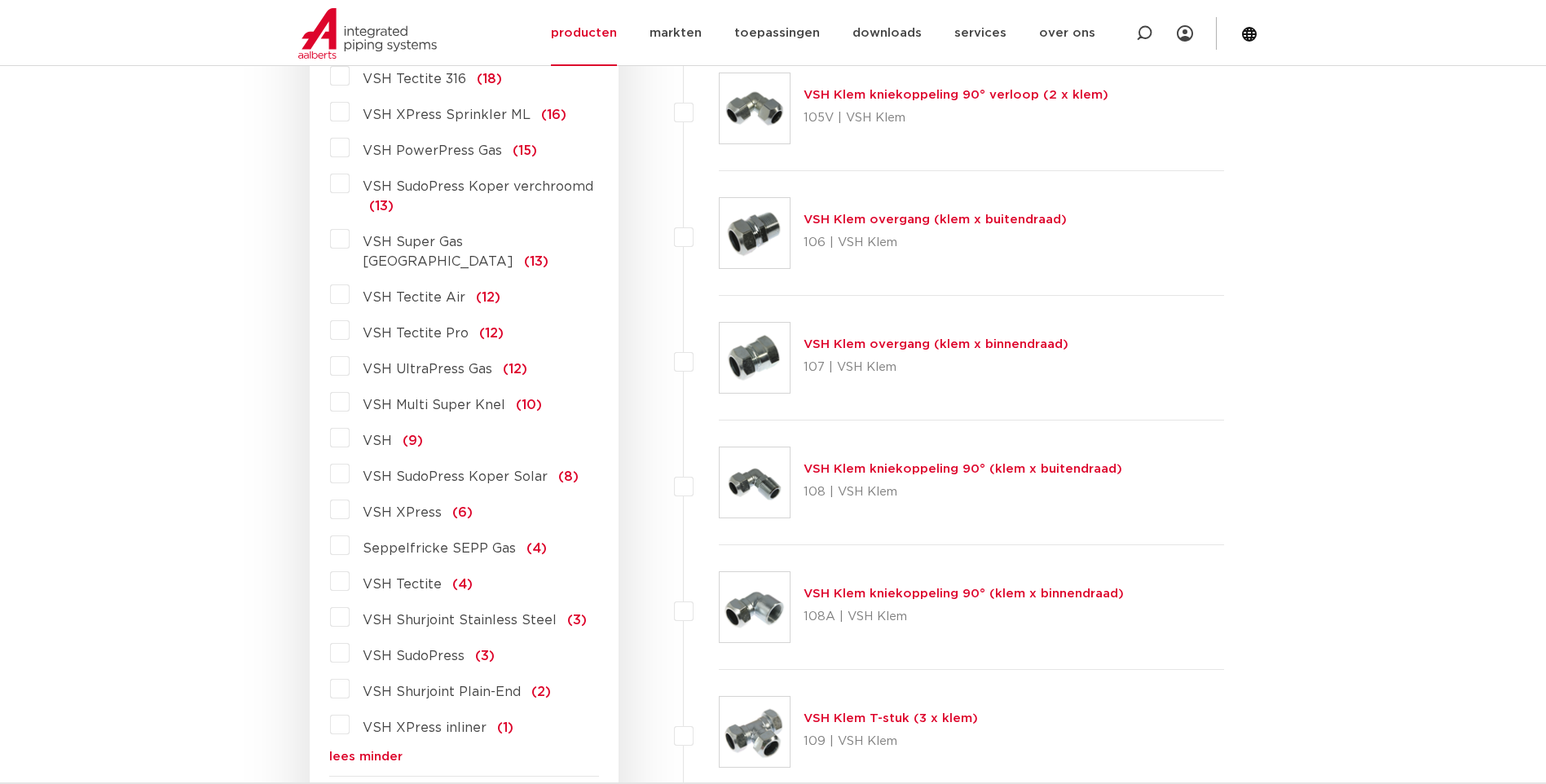
click at [469, 614] on span "VSH Shurjoint Stainless Steel" at bounding box center [460, 620] width 194 height 13
click at [0, 0] on input "VSH Shurjoint Stainless Steel (3)" at bounding box center [0, 0] width 0 height 0
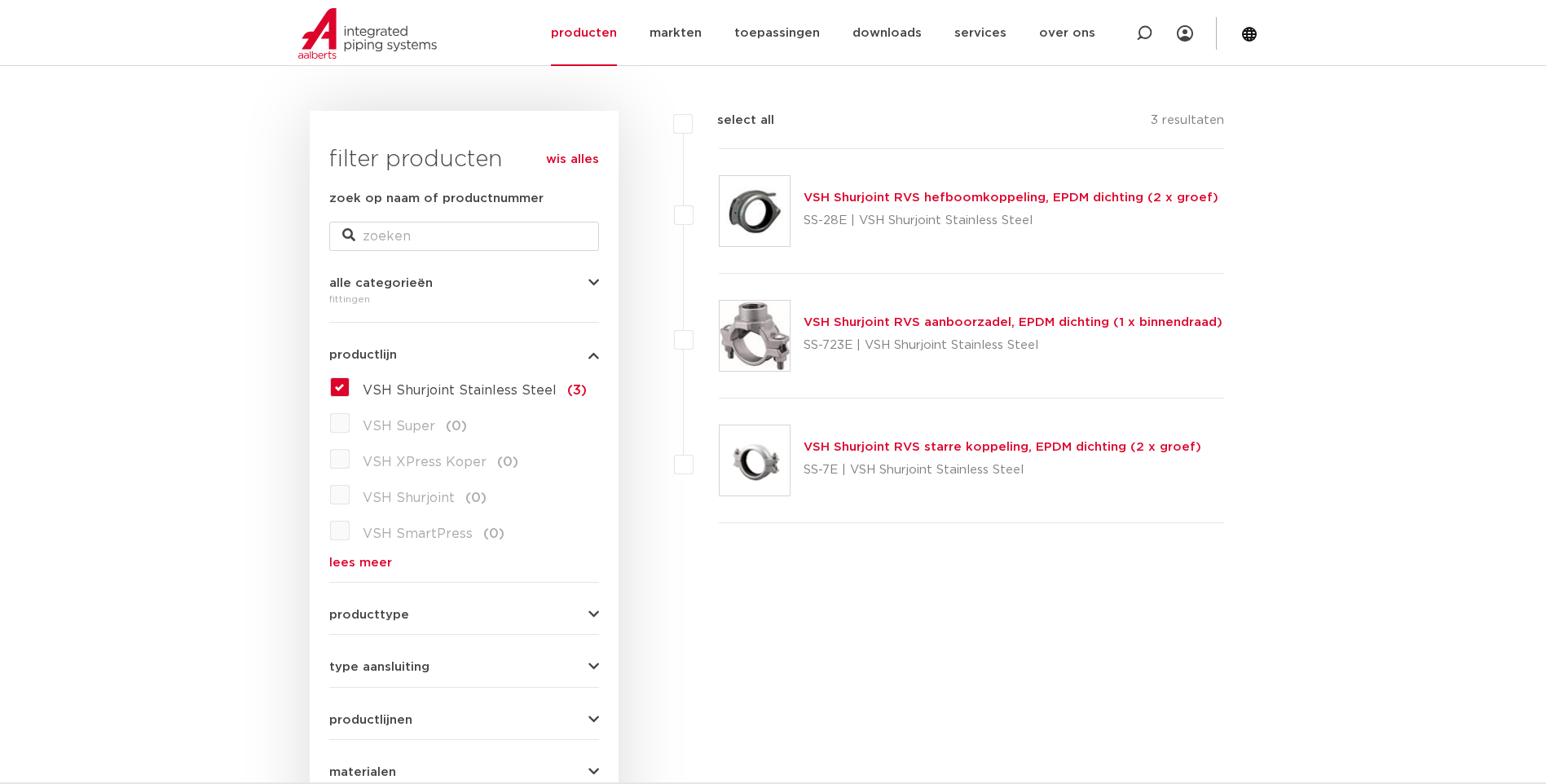
scroll to position [244, 0]
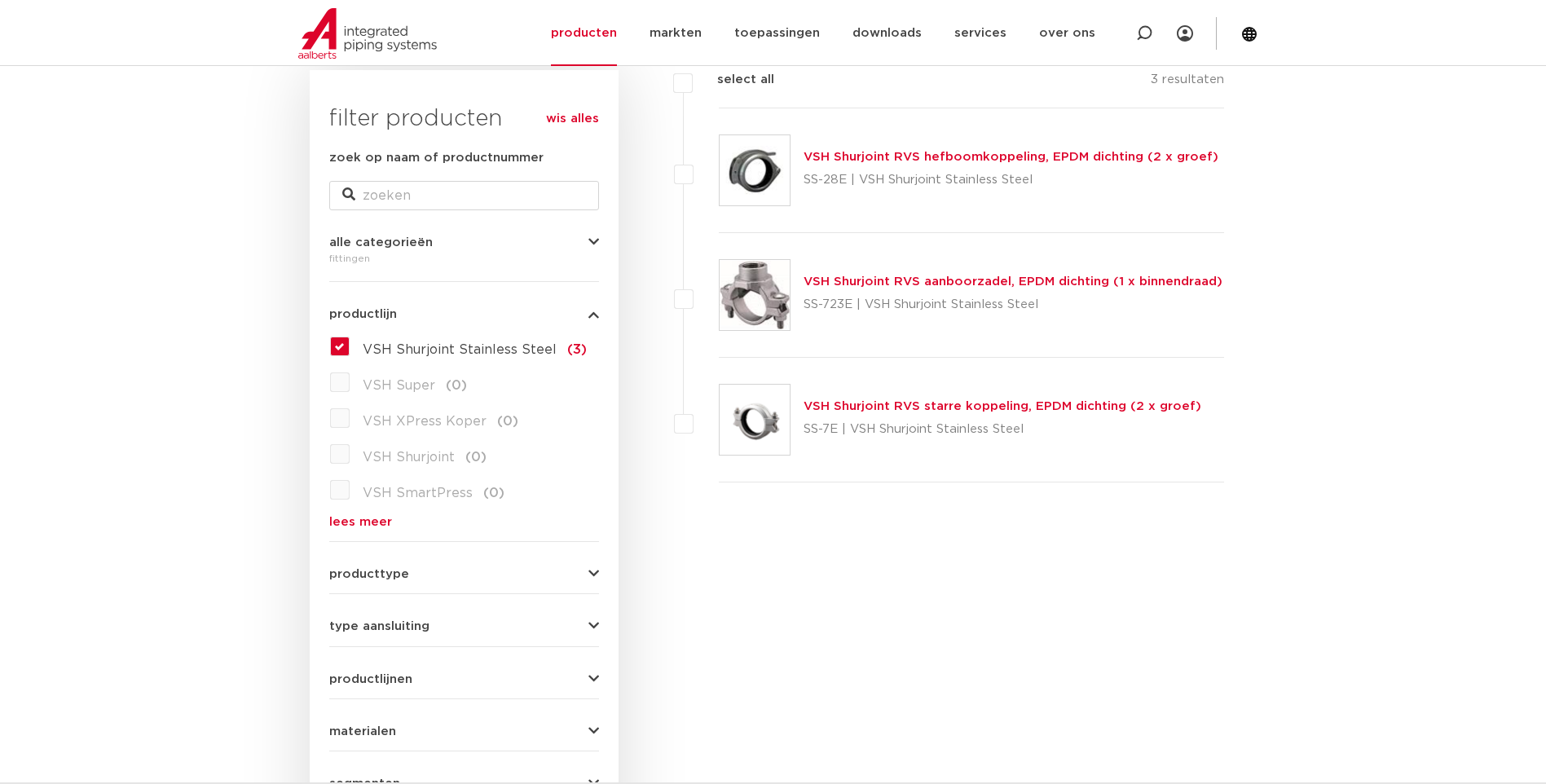
click at [350, 342] on label "VSH Shurjoint Stainless Steel (3)" at bounding box center [469, 346] width 237 height 26
click at [0, 0] on input "VSH Shurjoint Stainless Steel (3)" at bounding box center [0, 0] width 0 height 0
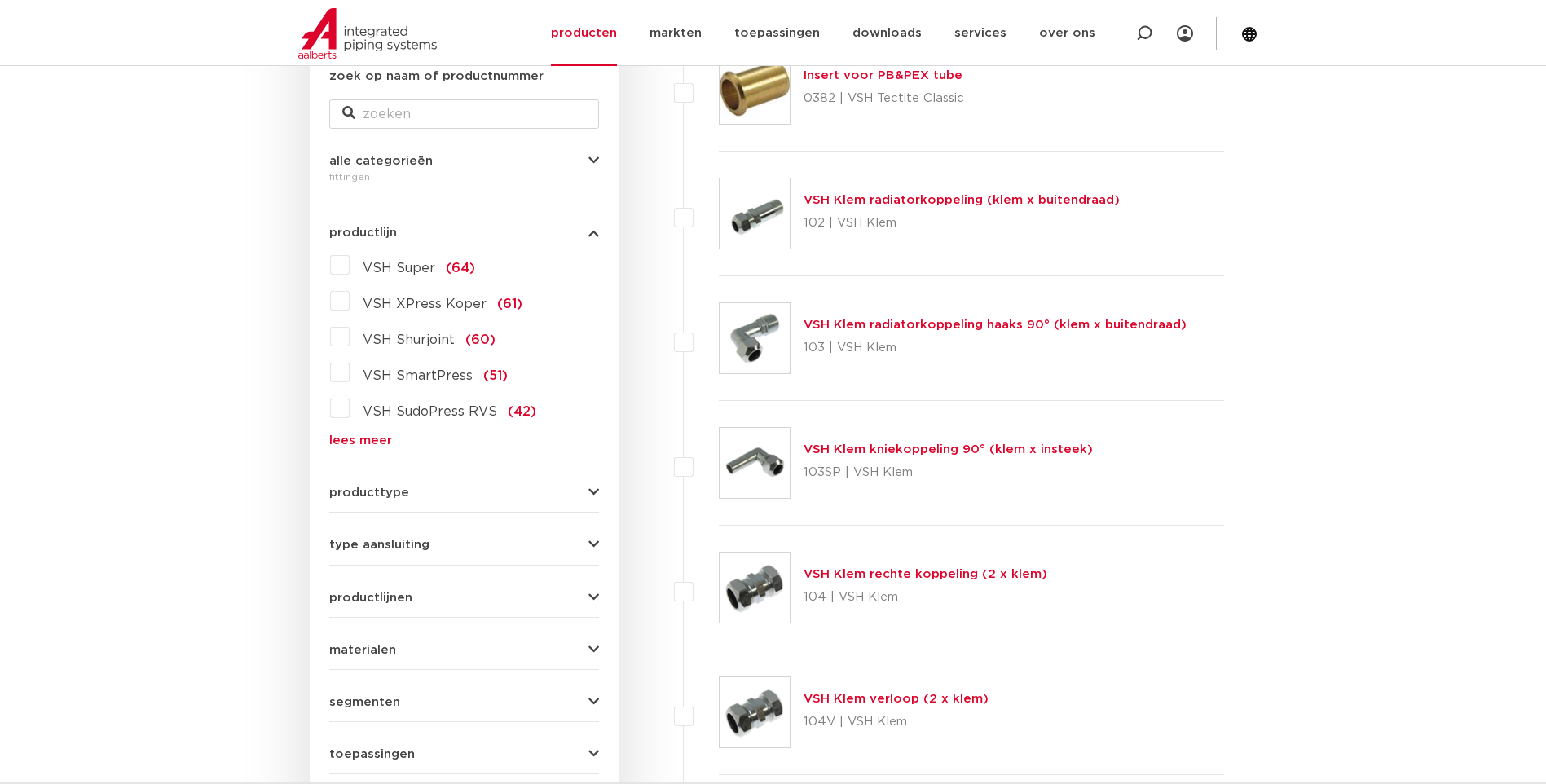
click at [375, 443] on link "lees meer" at bounding box center [464, 440] width 270 height 13
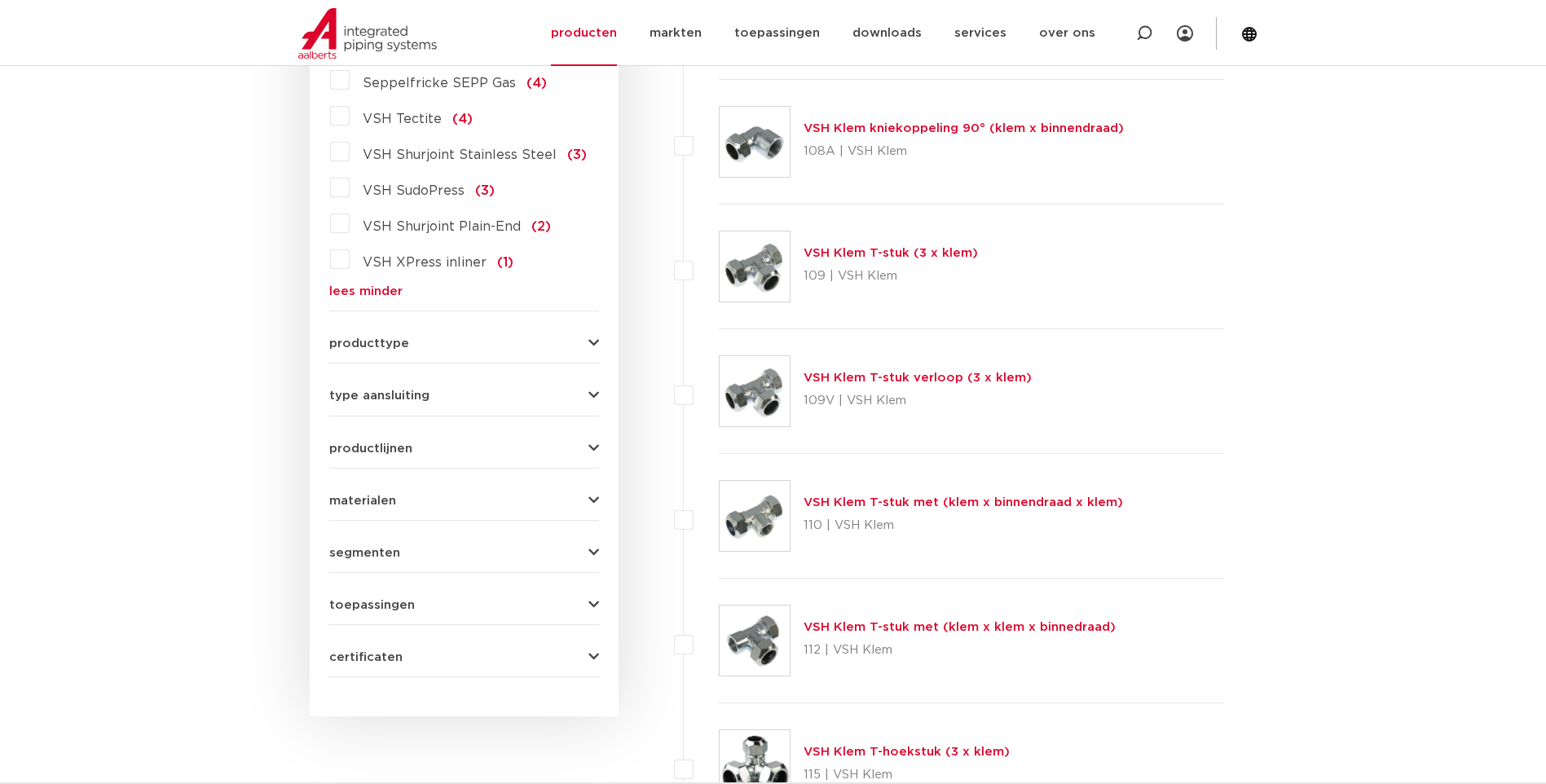
scroll to position [1467, 0]
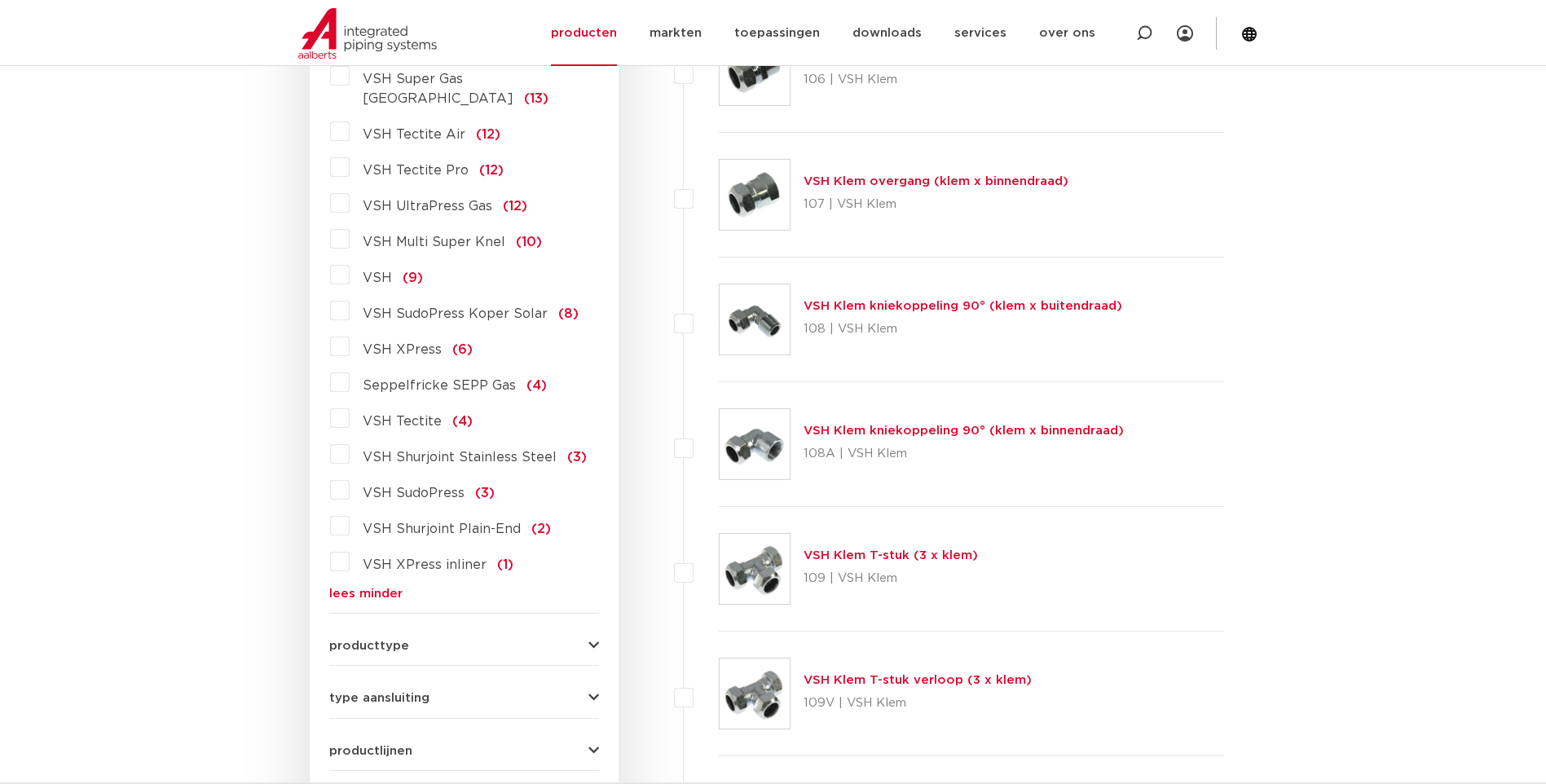
click at [379, 588] on link "lees minder" at bounding box center [464, 594] width 270 height 13
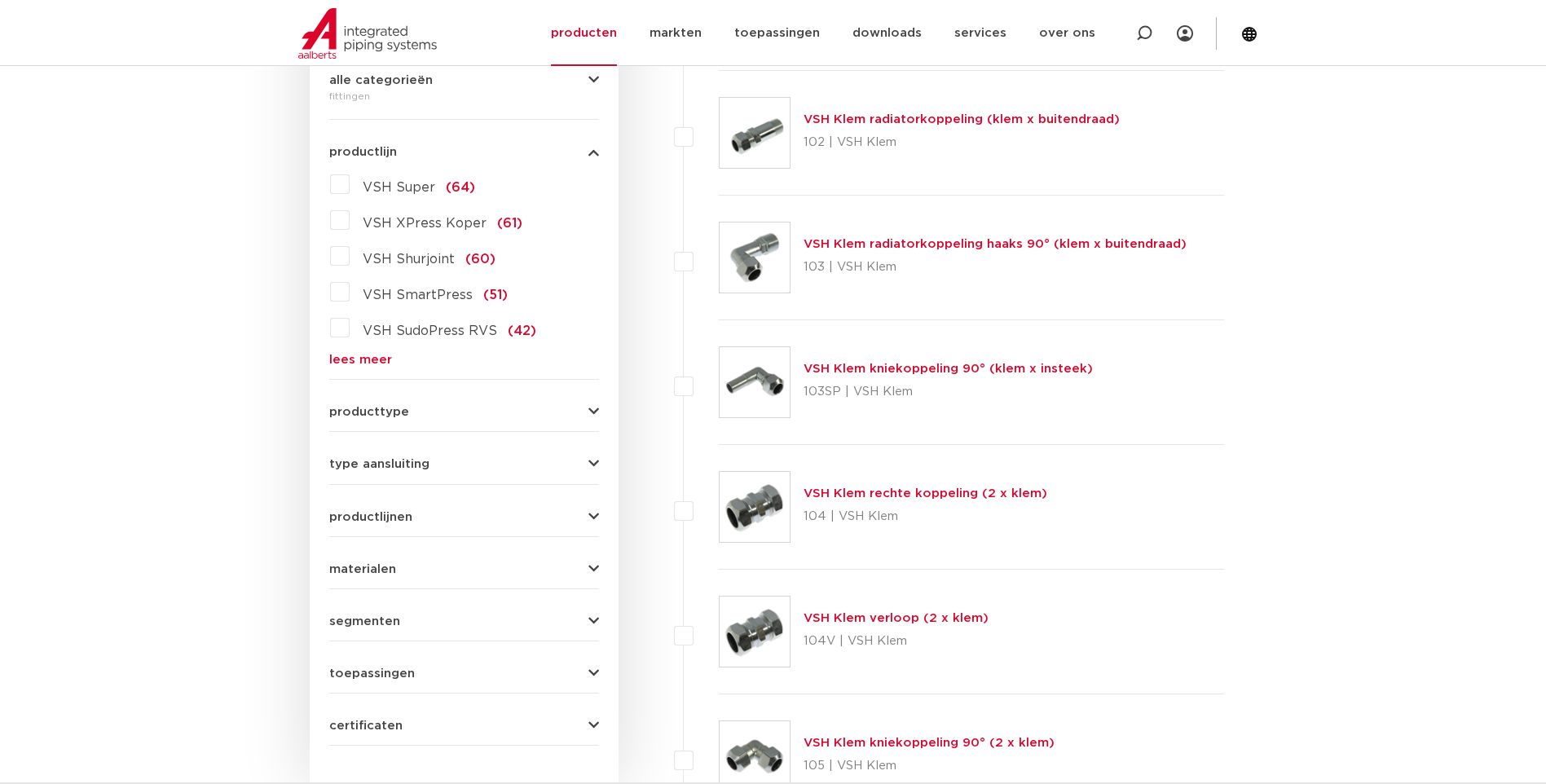
scroll to position [408, 0]
click at [367, 359] on link "lees meer" at bounding box center [464, 359] width 270 height 13
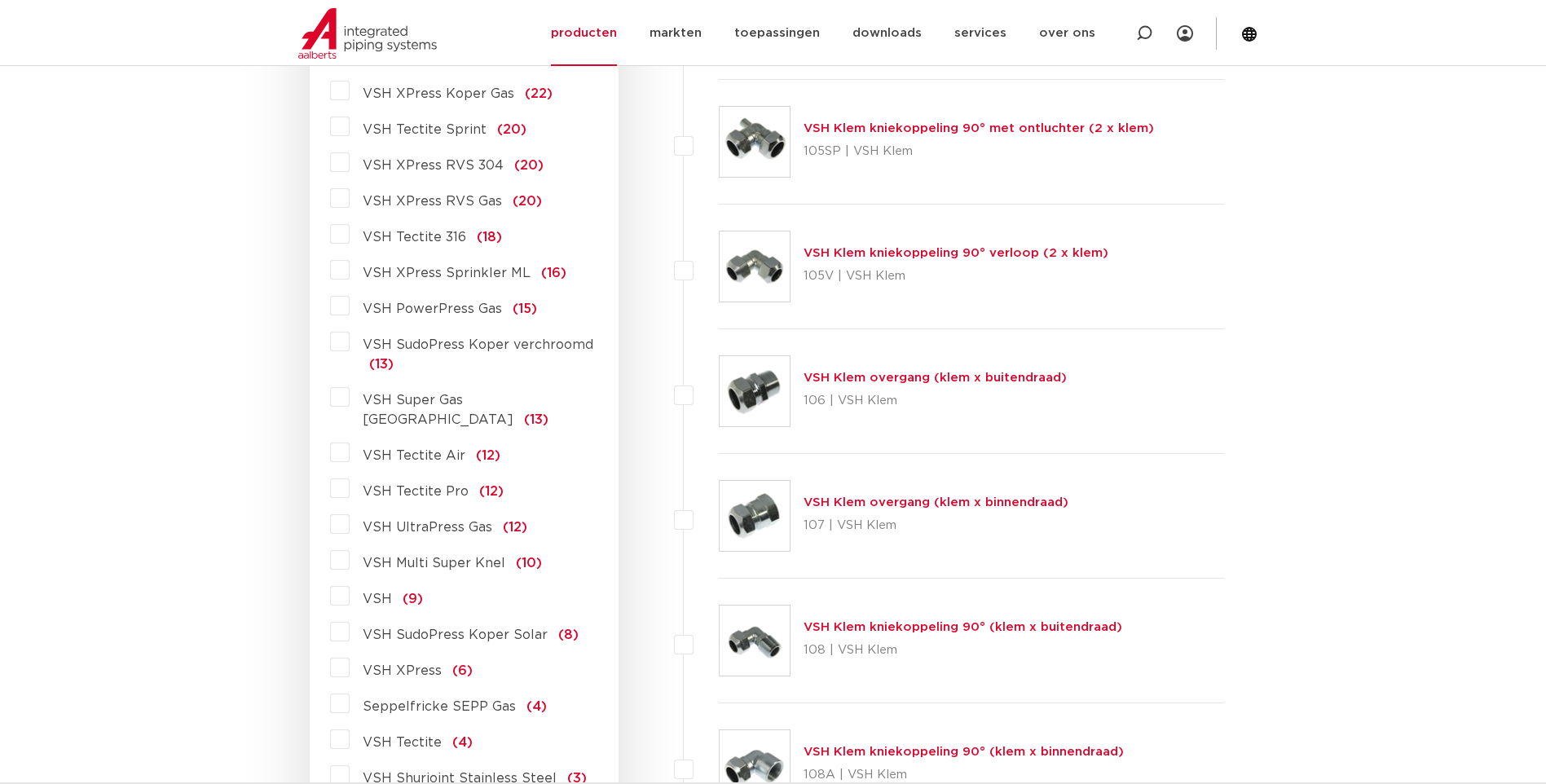
scroll to position [1304, 0]
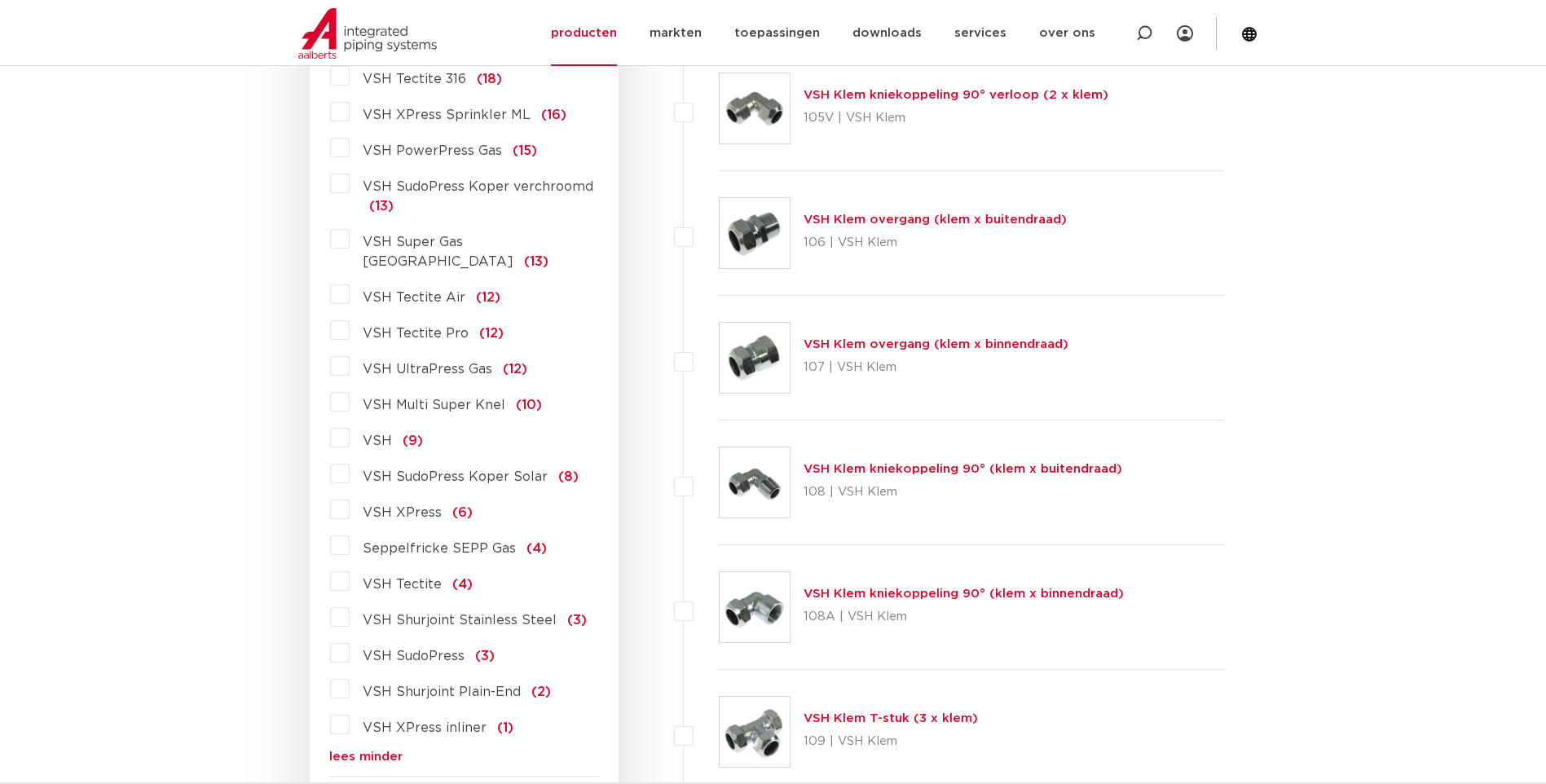
click at [388, 751] on link "lees minder" at bounding box center [464, 757] width 270 height 13
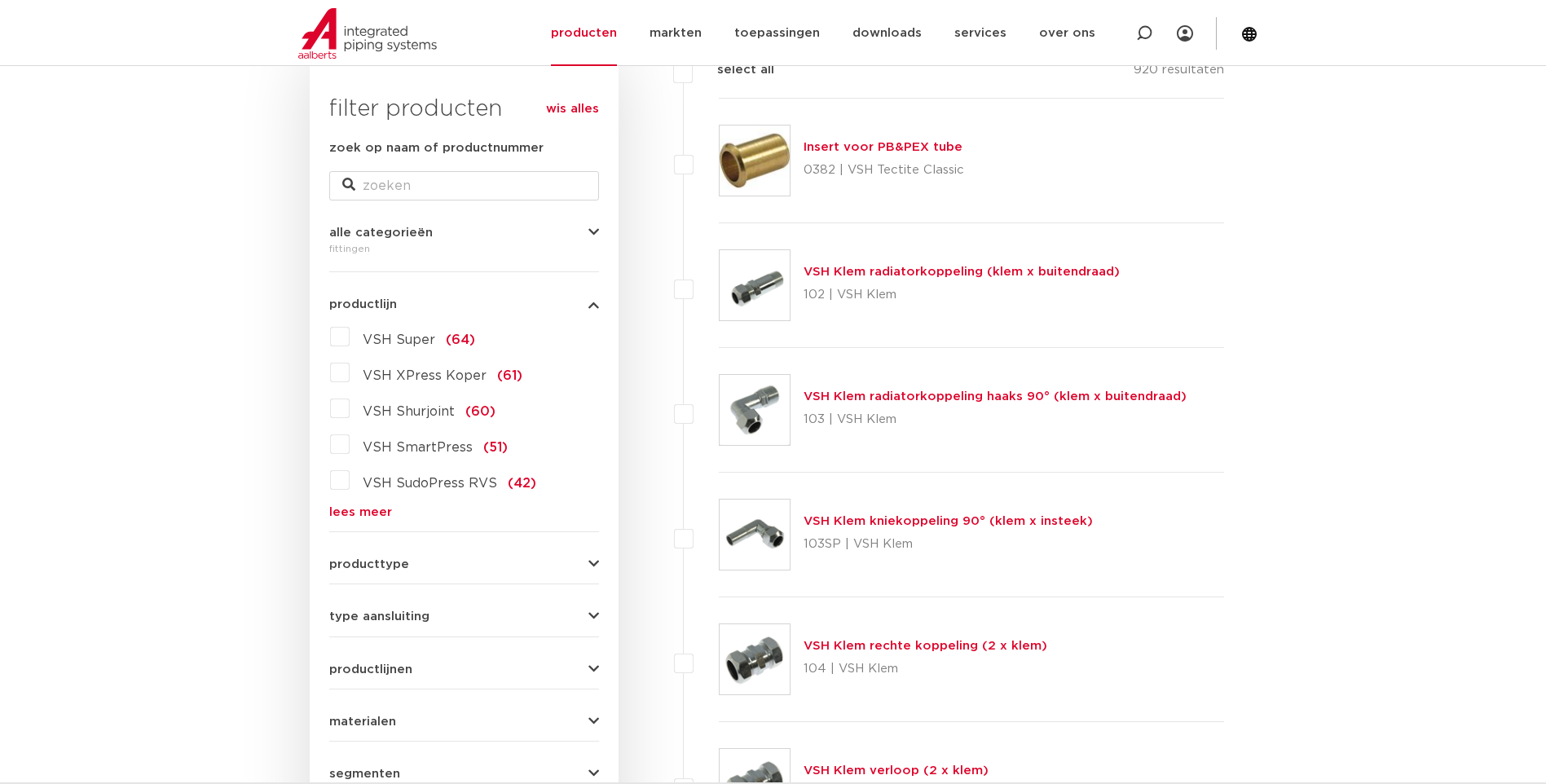
scroll to position [244, 0]
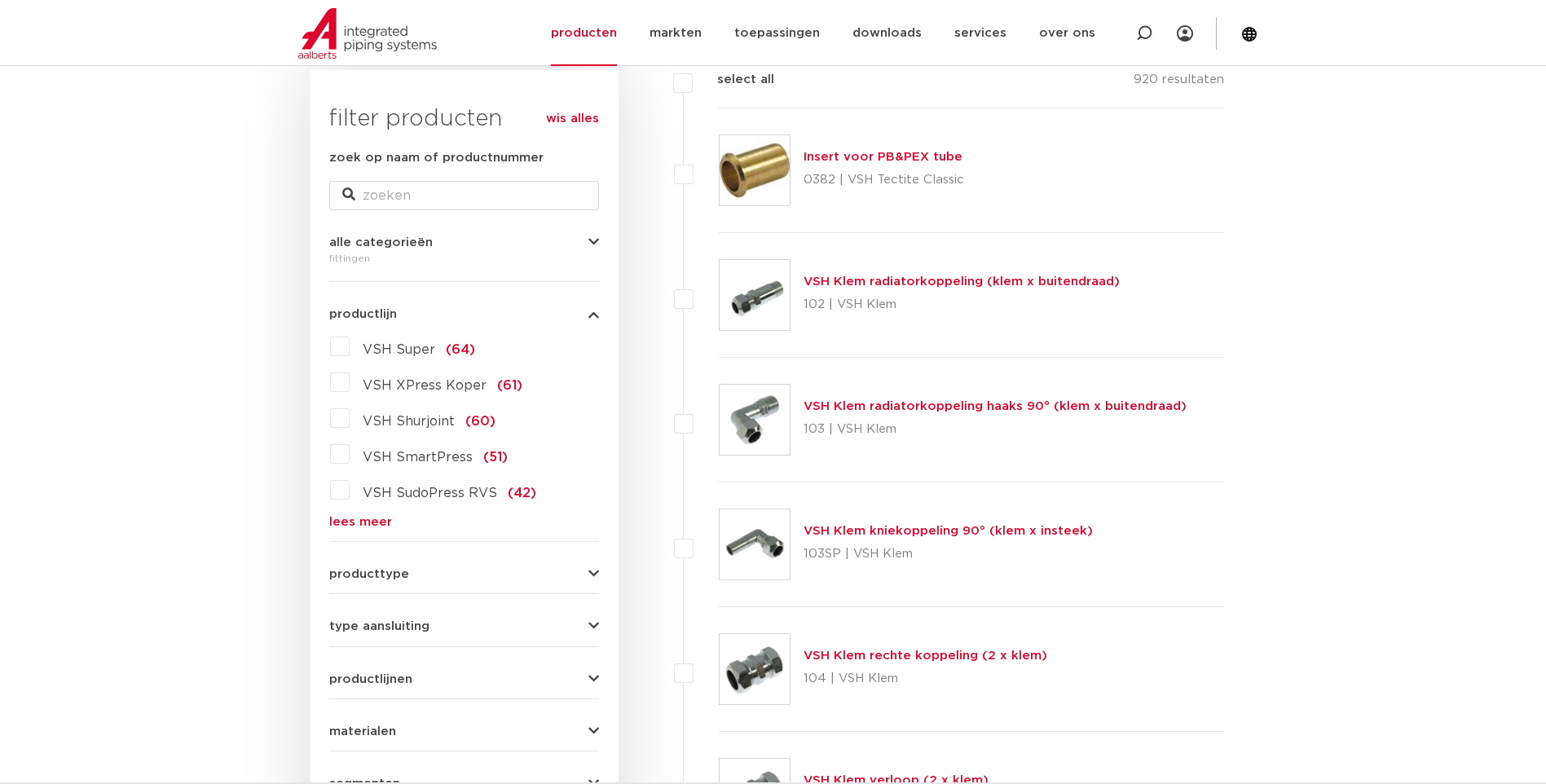
click at [351, 523] on link "lees meer" at bounding box center [464, 522] width 270 height 13
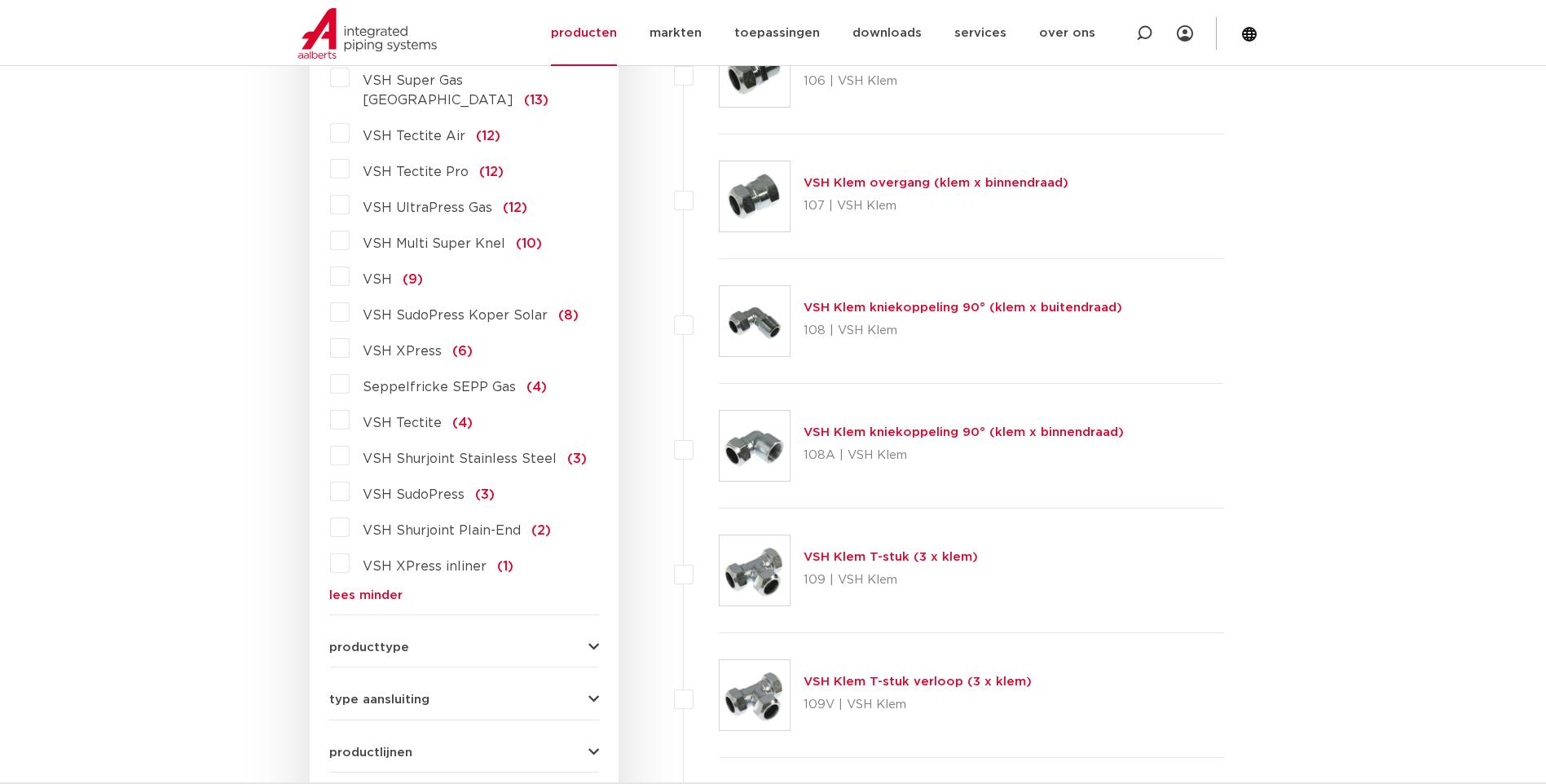
scroll to position [1467, 0]
click at [446, 523] on span "VSH Shurjoint Plain-End" at bounding box center [441, 529] width 158 height 13
click at [0, 0] on input "VSH Shurjoint Plain-End (2)" at bounding box center [0, 0] width 0 height 0
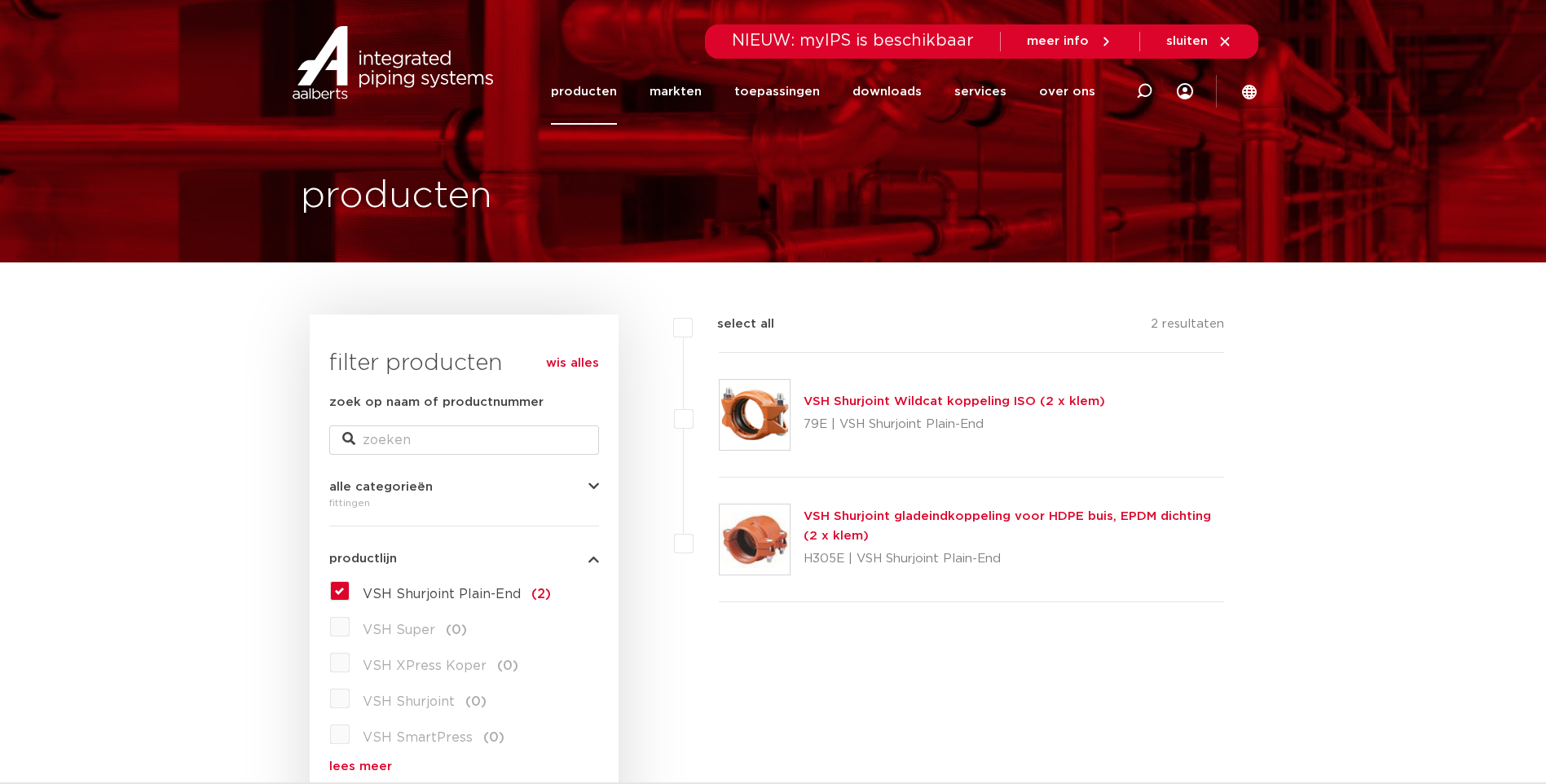
click at [944, 402] on link "VSH Shurjoint Wildcat koppeling ISO (2 x klem)" at bounding box center [953, 401] width 301 height 13
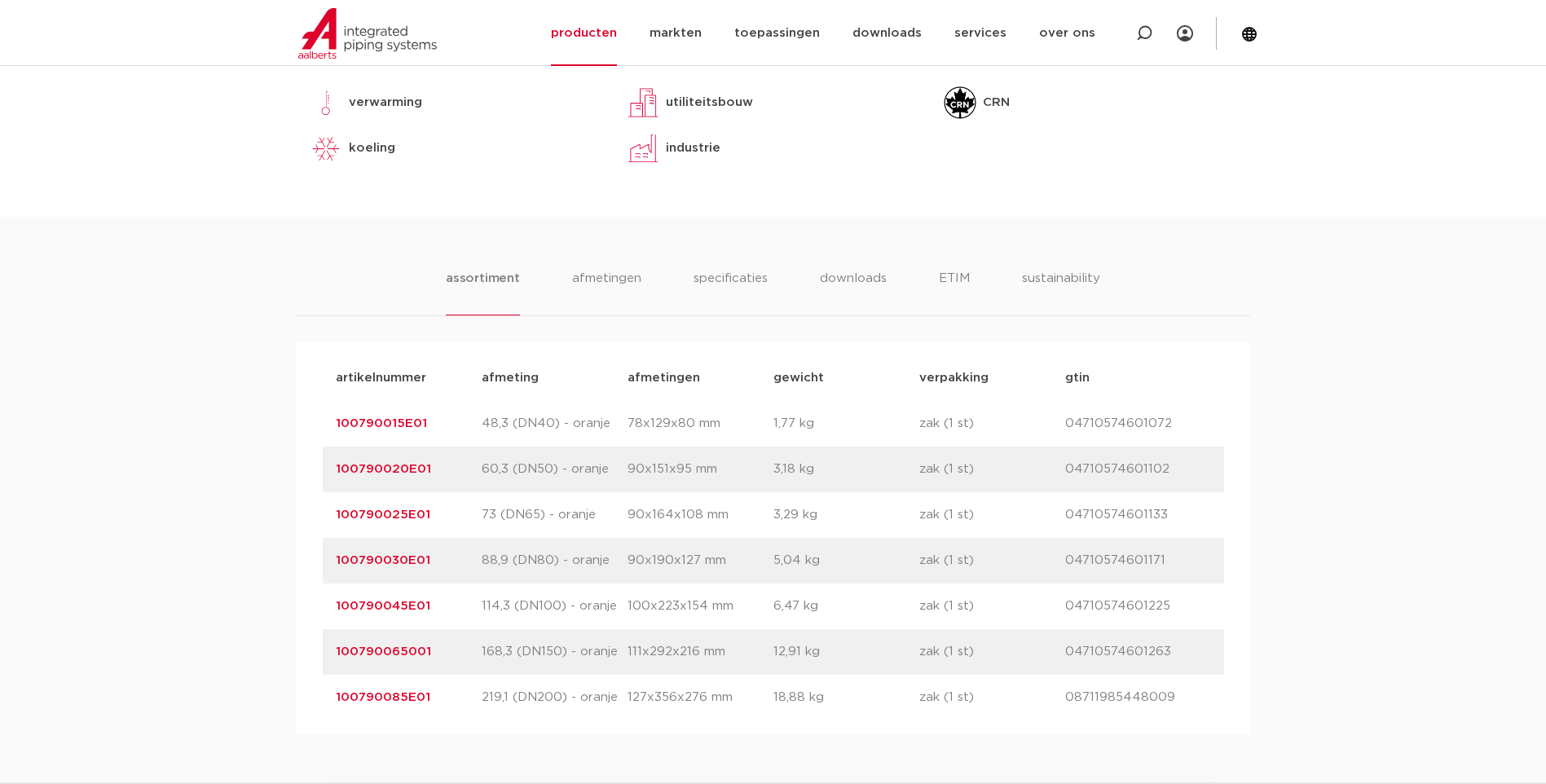
scroll to position [815, 0]
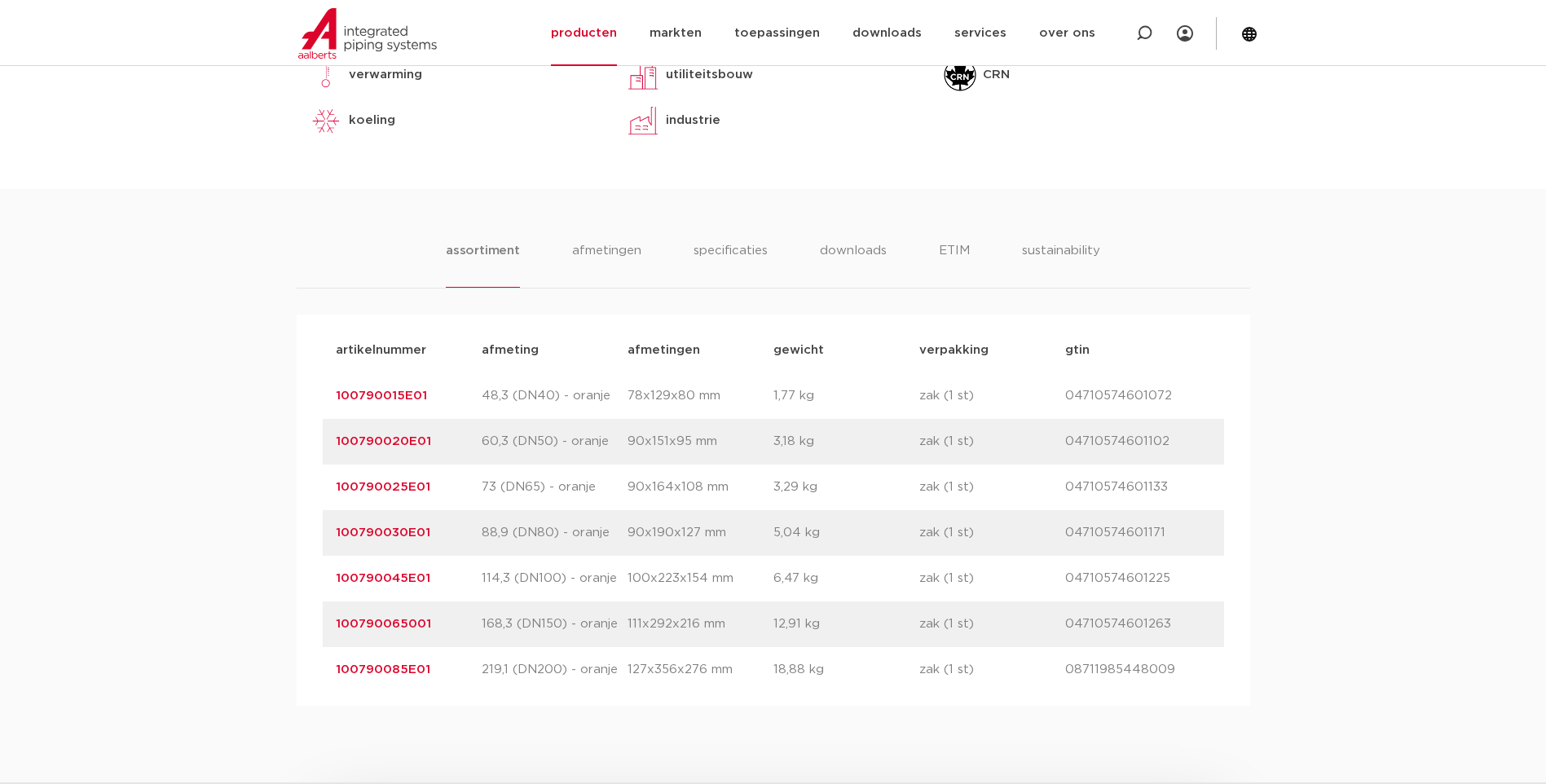
click at [375, 396] on link "100790015E01" at bounding box center [381, 396] width 91 height 13
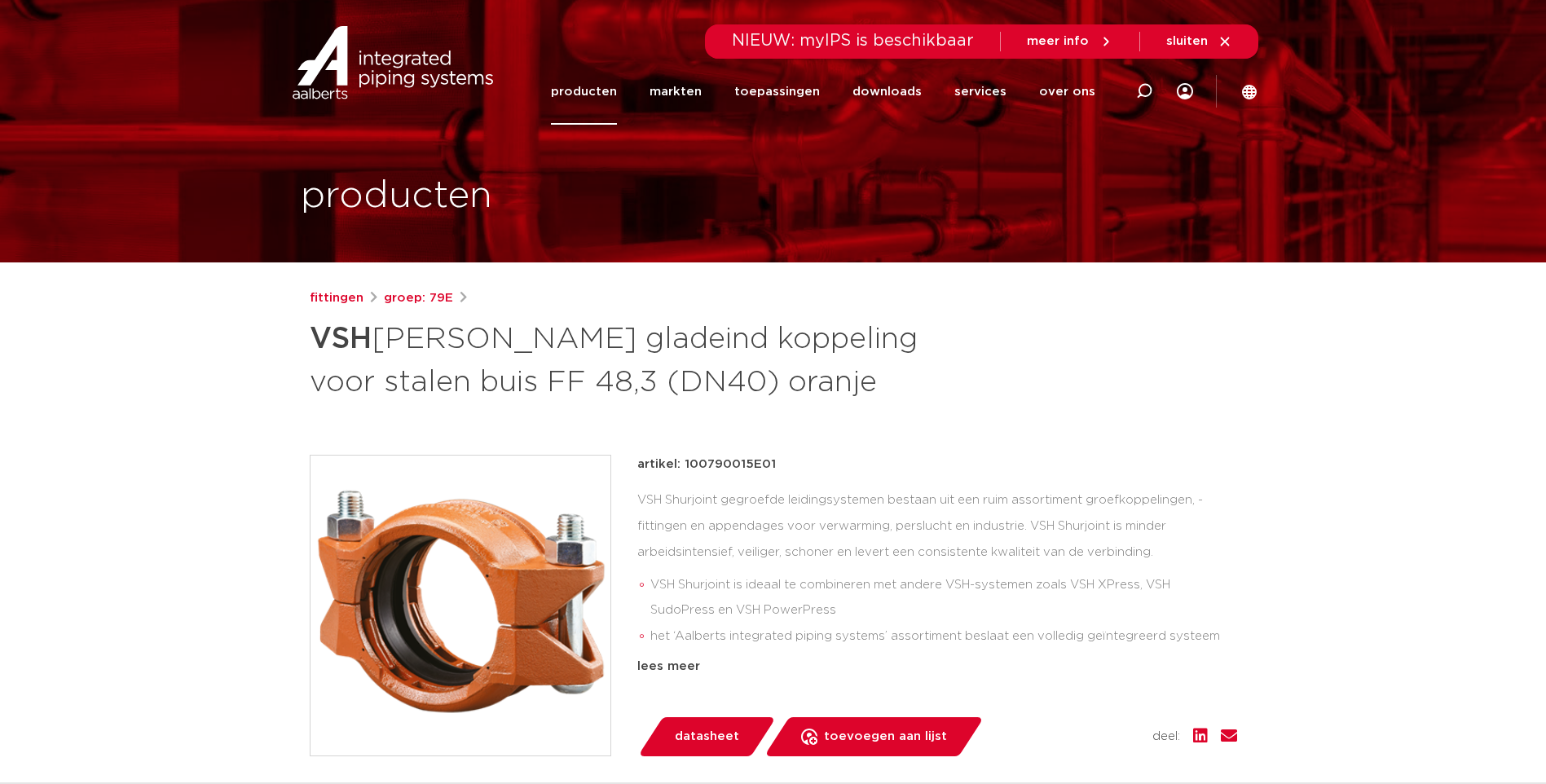
click at [726, 462] on p "artikel: 100790015E01" at bounding box center [707, 465] width 138 height 20
copy p "100790015E01"
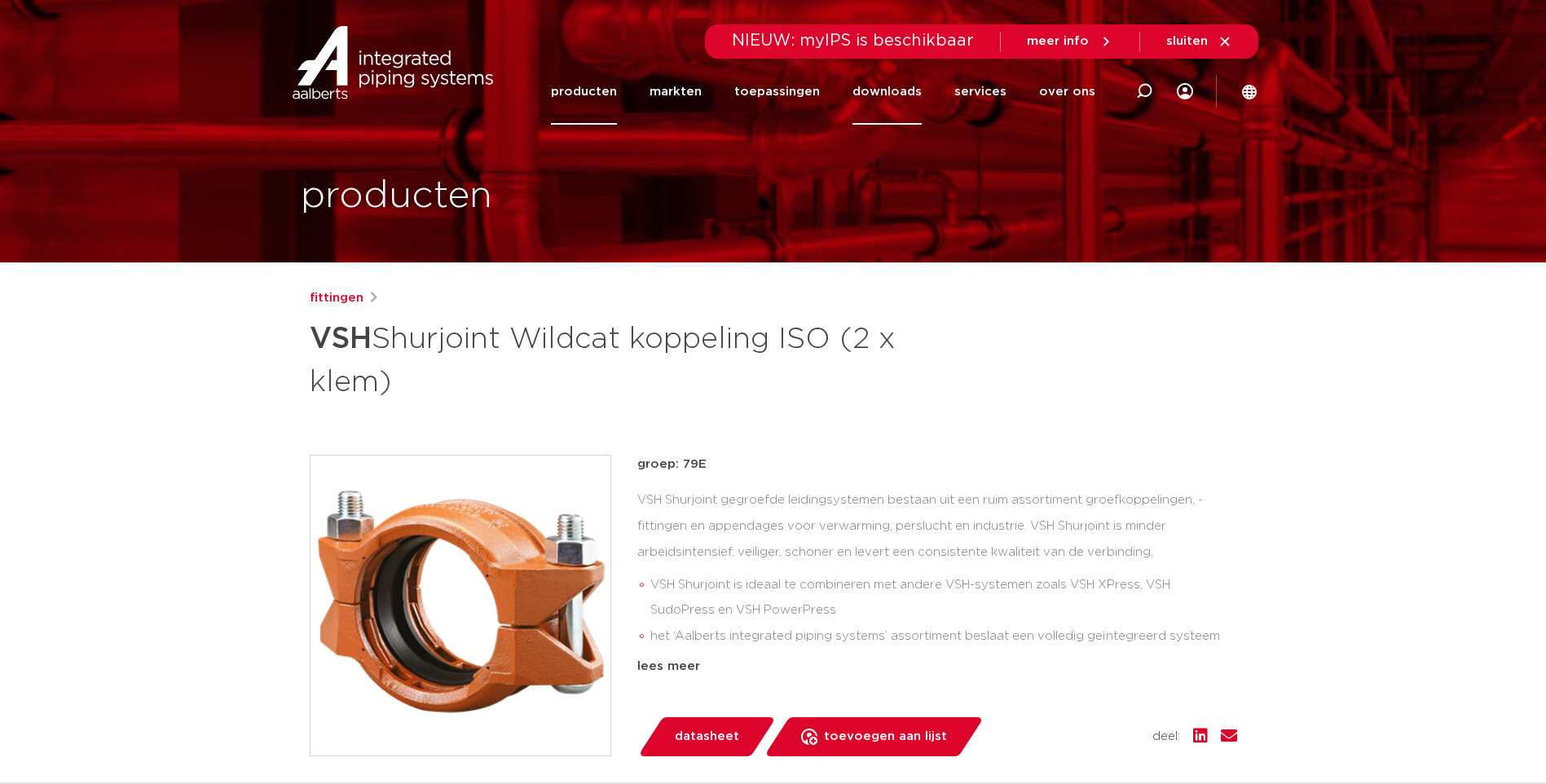
click at [896, 101] on link "downloads" at bounding box center [887, 91] width 70 height 66
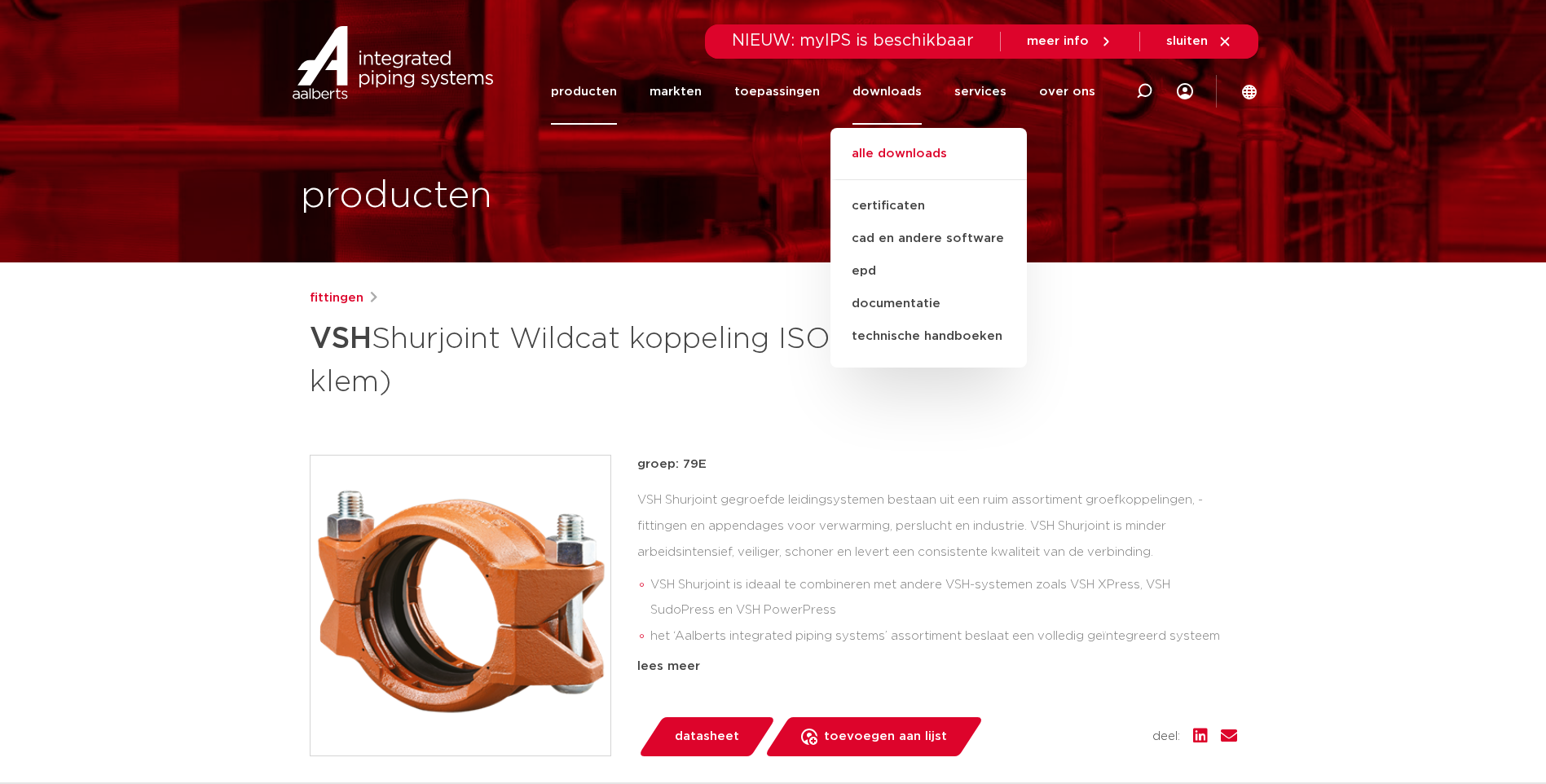
click at [912, 146] on link "alle downloads" at bounding box center [928, 162] width 196 height 36
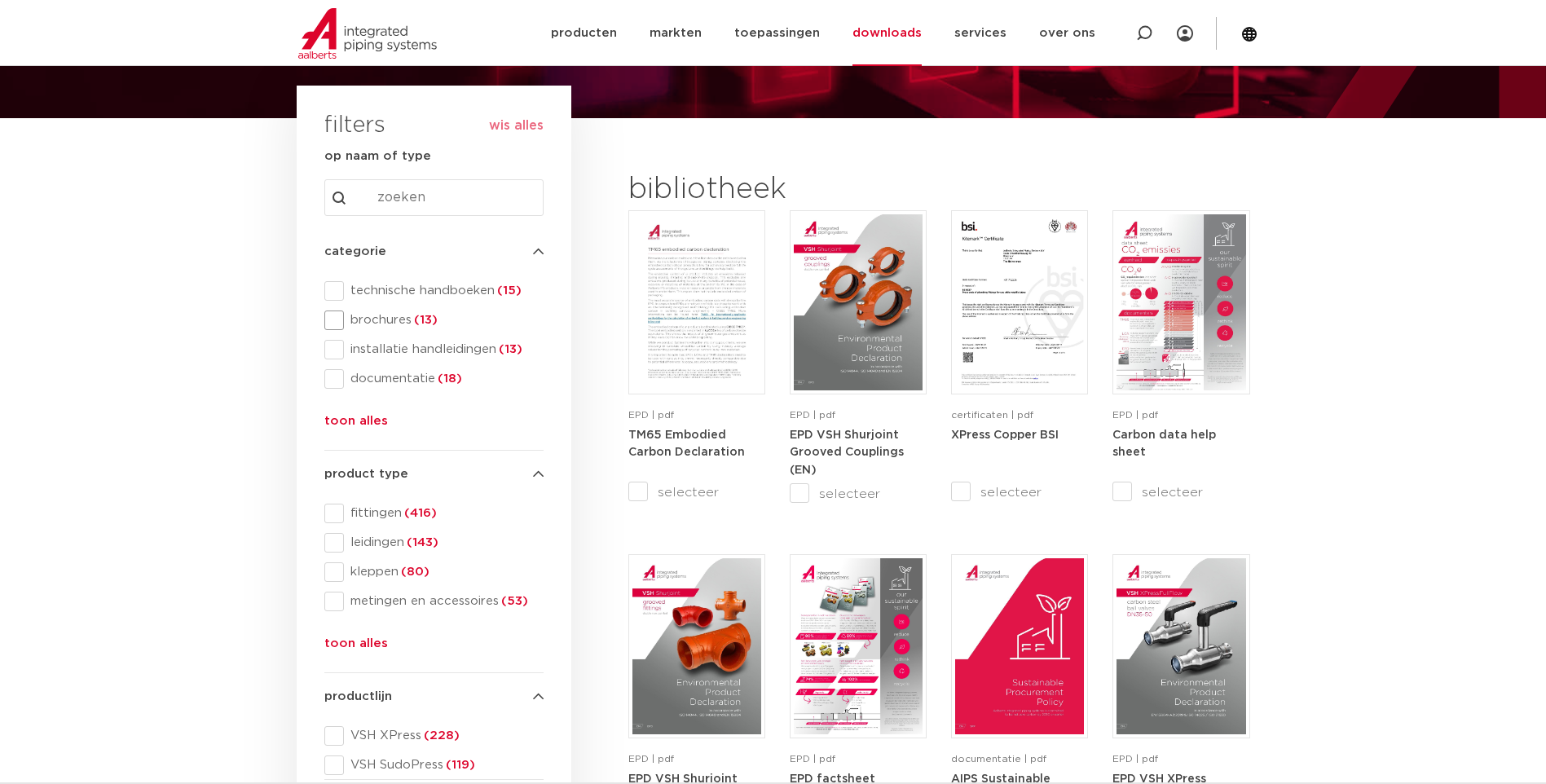
scroll to position [163, 0]
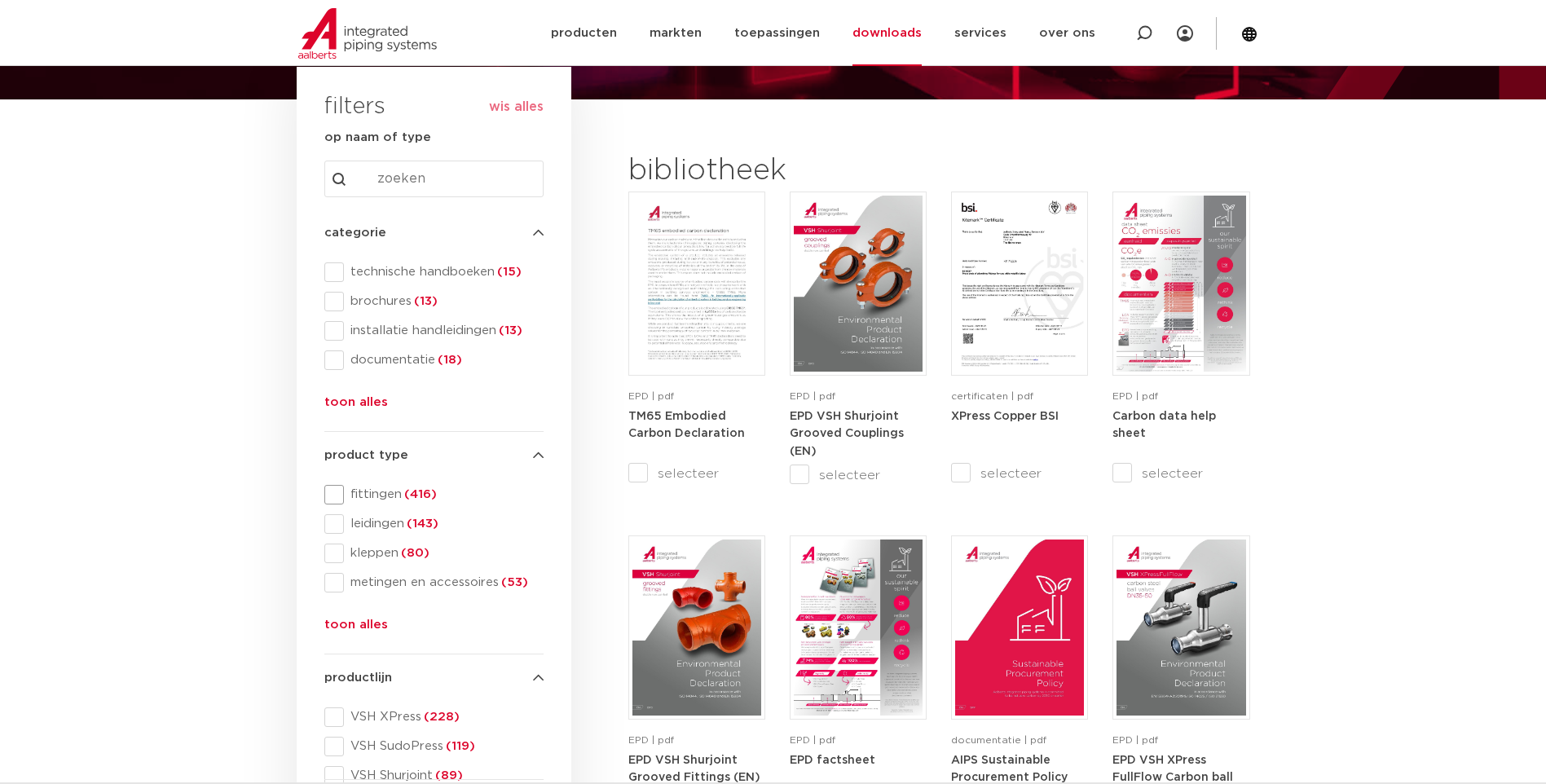
click at [366, 496] on span "fittingen (416)" at bounding box center [443, 495] width 200 height 16
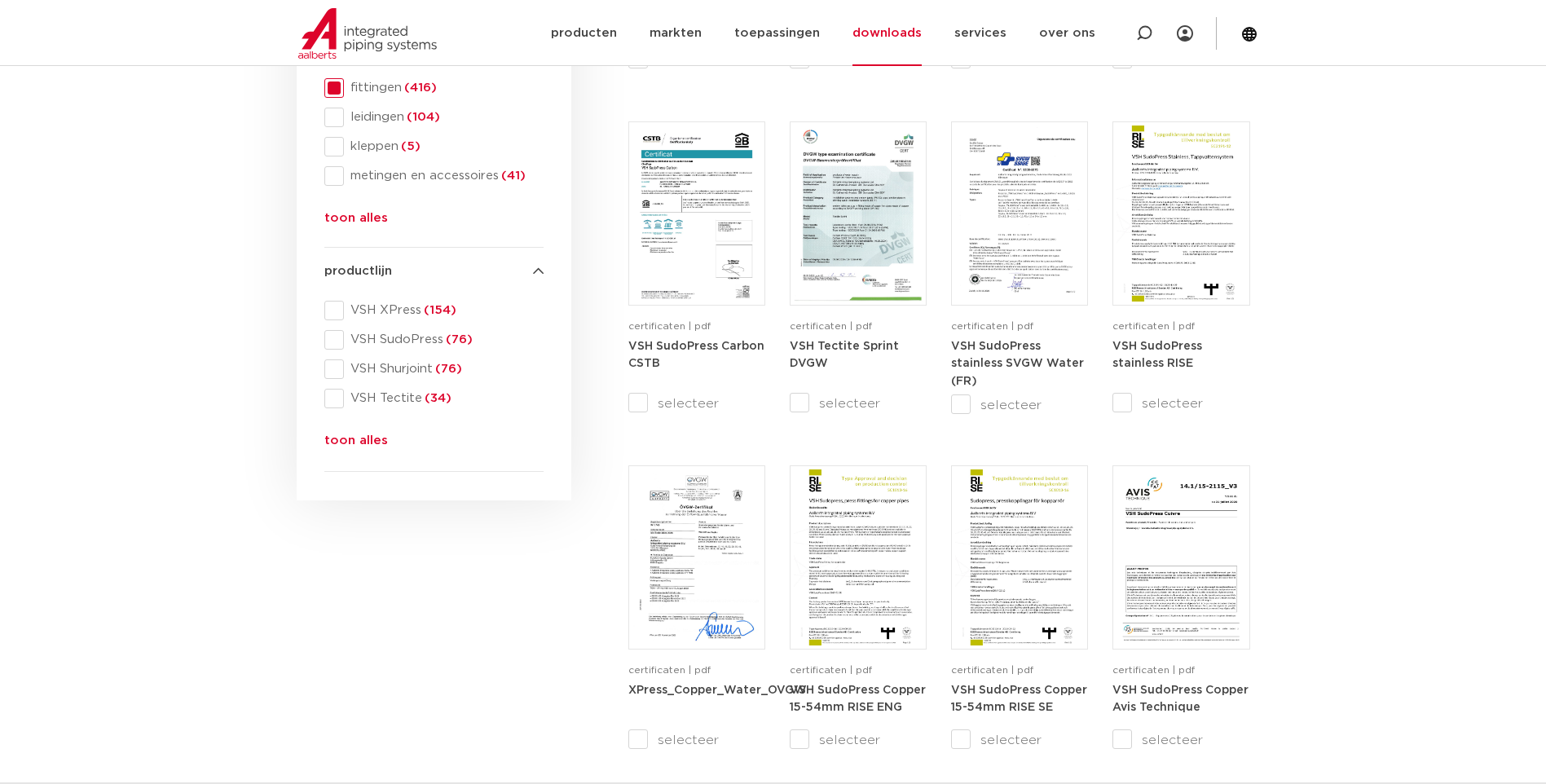
scroll to position [571, 0]
click at [374, 441] on button "toon alles" at bounding box center [356, 443] width 63 height 26
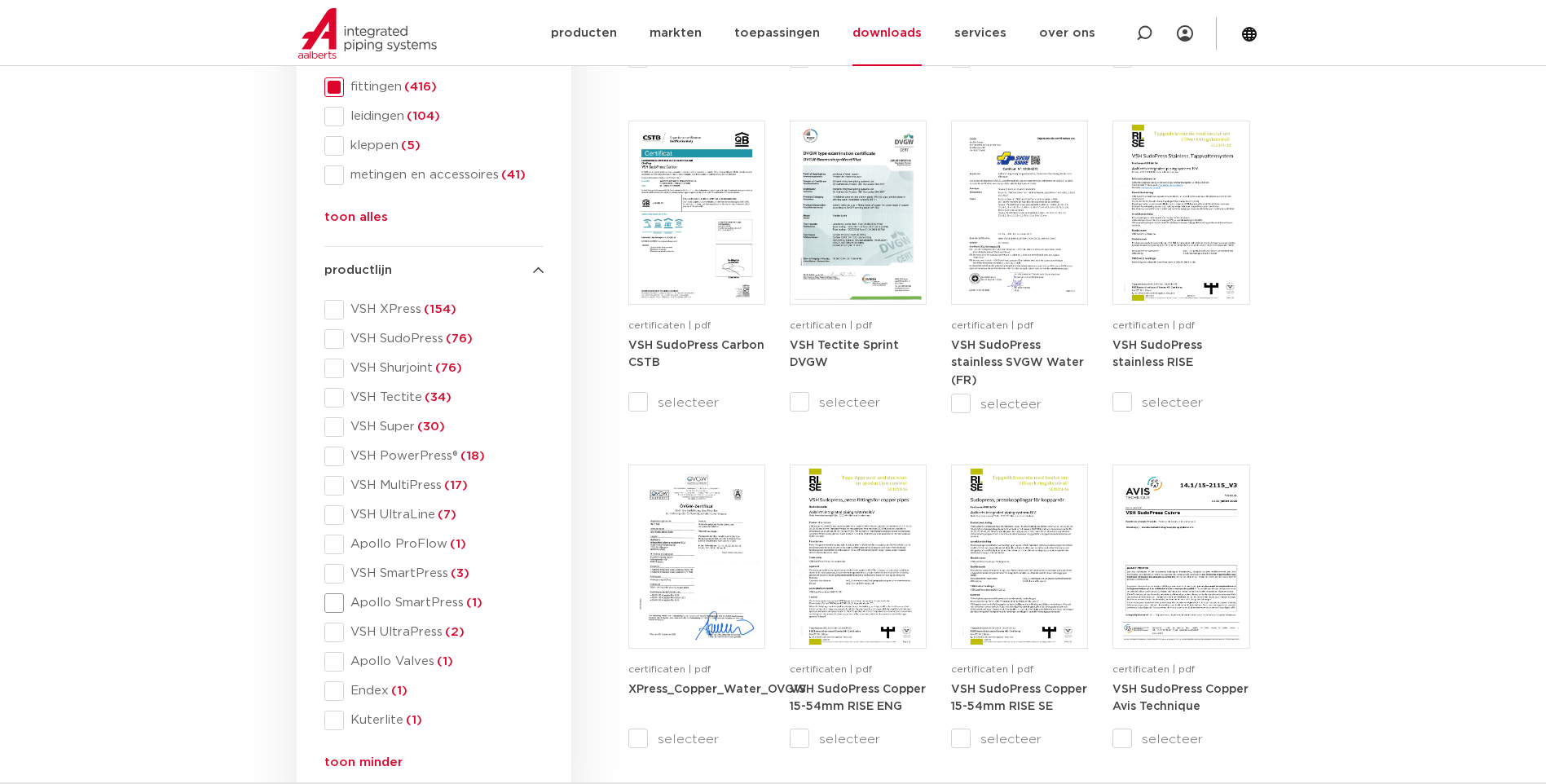
scroll to position [652, 0]
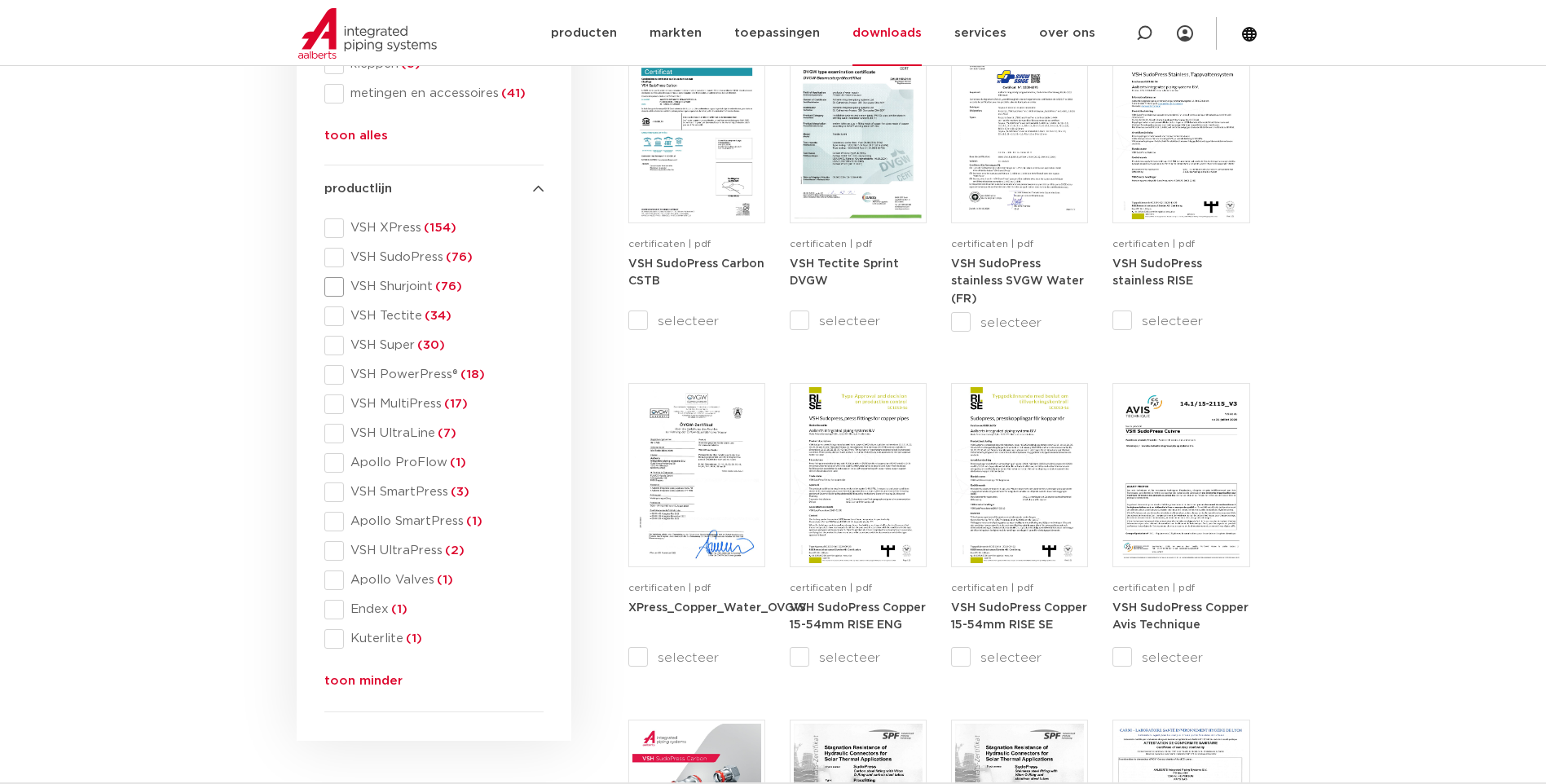
click at [335, 284] on span at bounding box center [335, 287] width 20 height 20
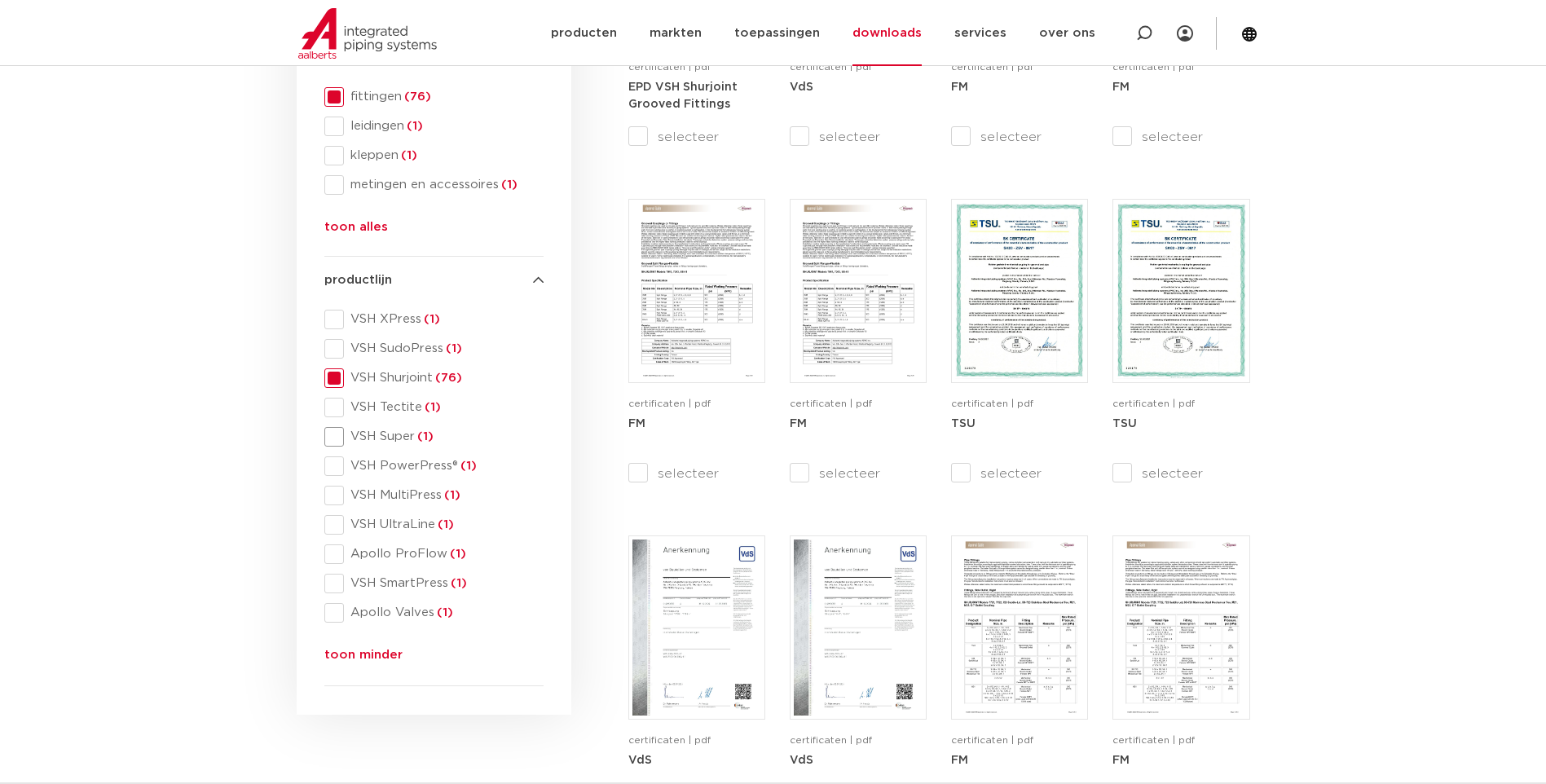
scroll to position [583, 0]
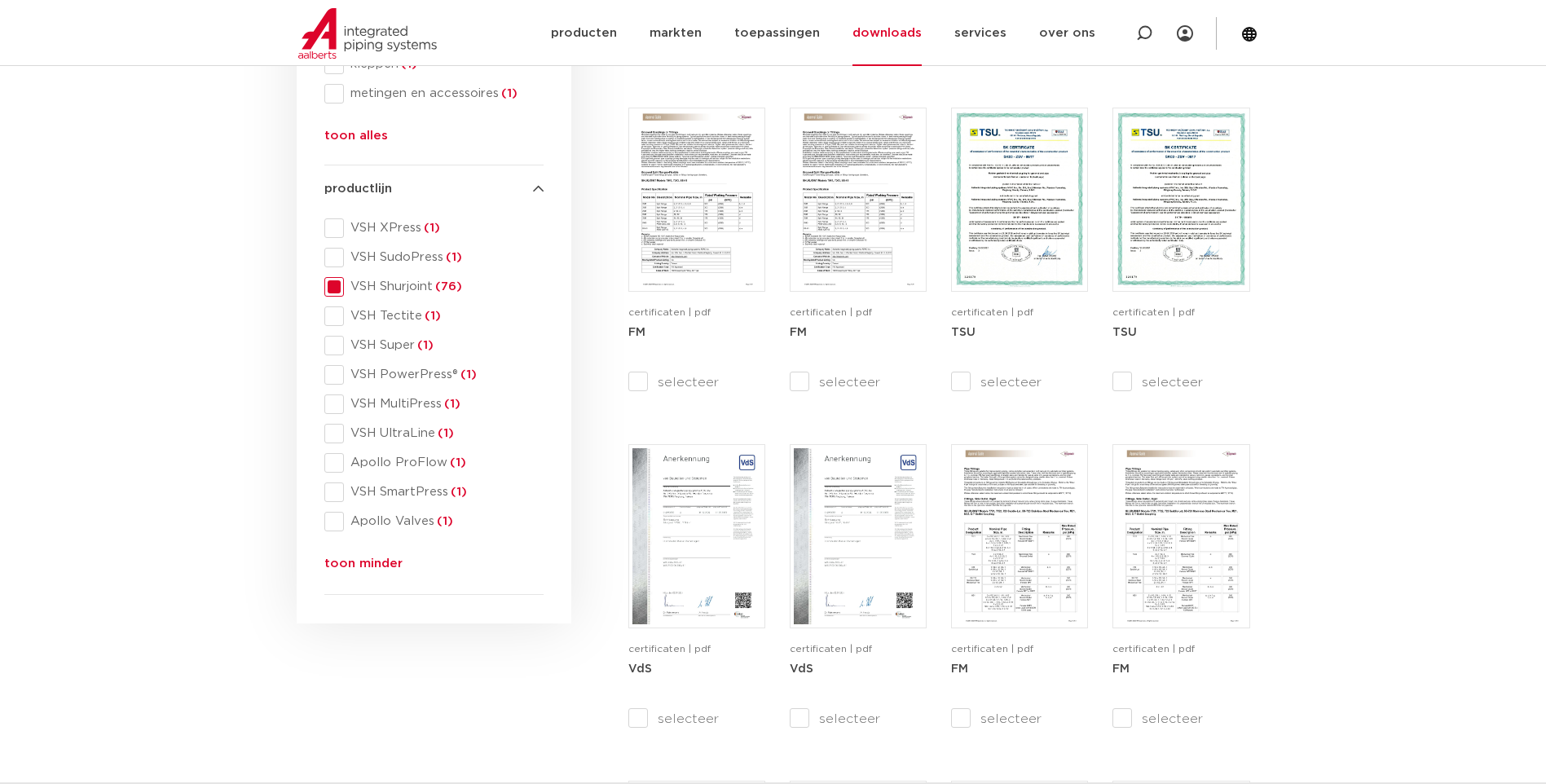
drag, startPoint x: 339, startPoint y: 285, endPoint x: 391, endPoint y: 266, distance: 55.4
click at [339, 285] on span at bounding box center [335, 287] width 20 height 20
